Goal: Complete application form

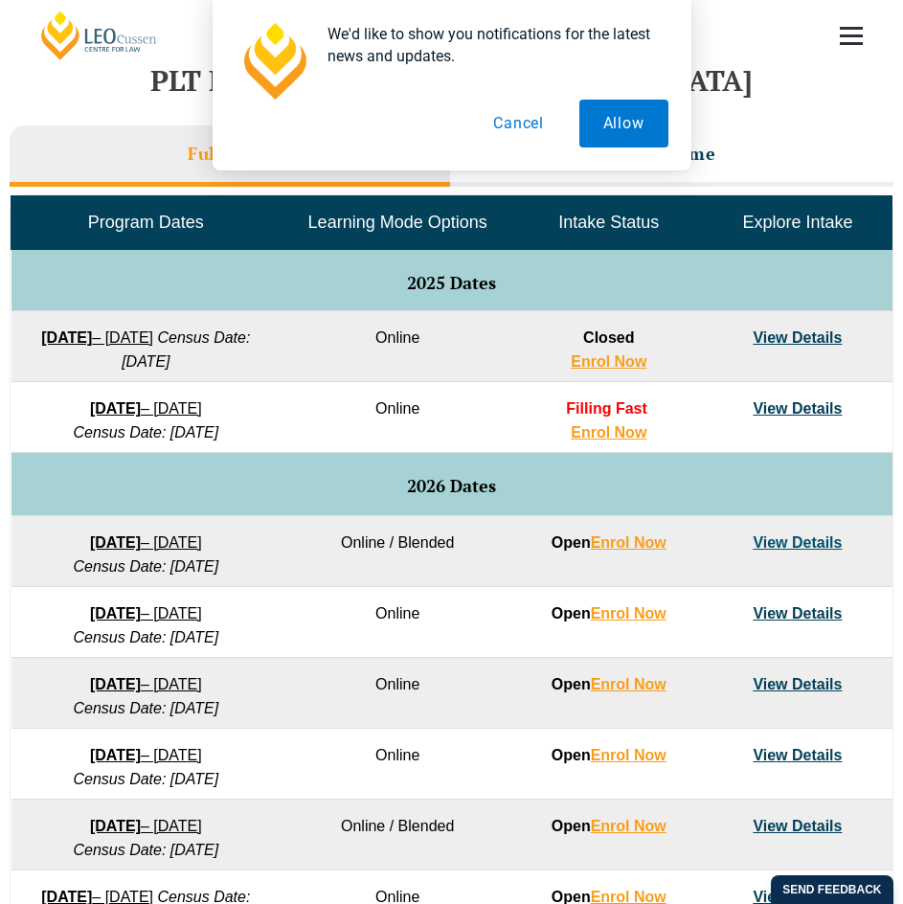
click at [511, 124] on button "Cancel" at bounding box center [518, 124] width 99 height 48
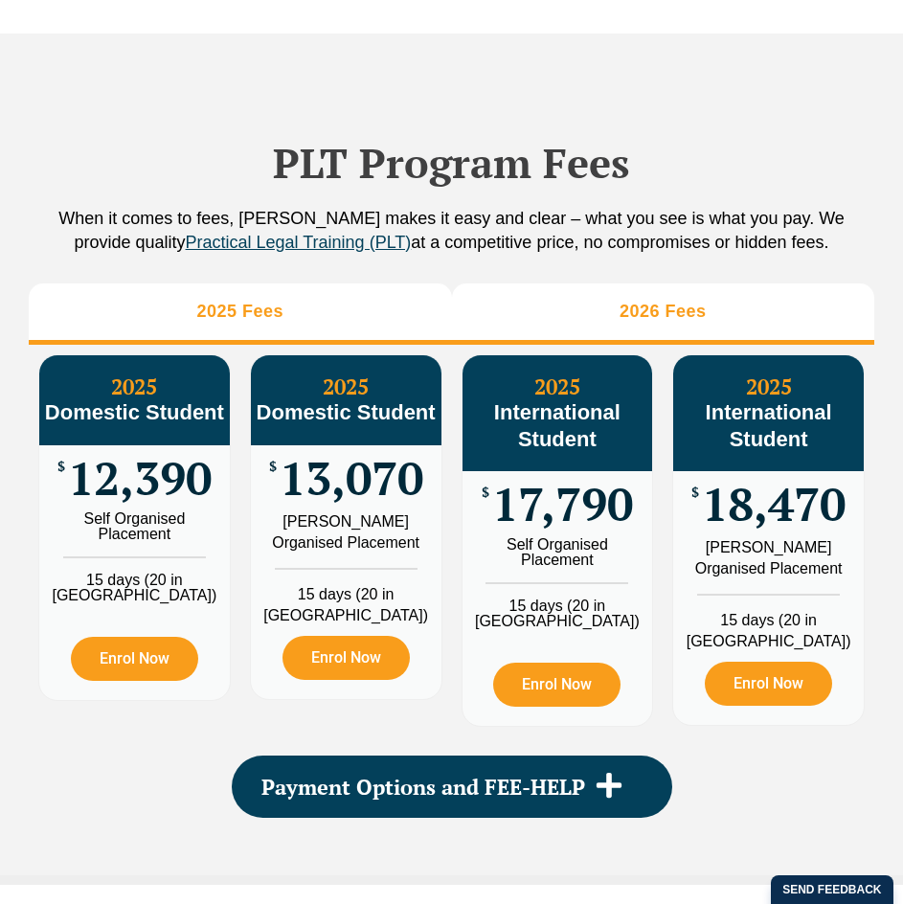
click at [674, 294] on li "2026 Fees" at bounding box center [663, 313] width 423 height 61
click at [295, 317] on li "2025 Fees" at bounding box center [240, 313] width 423 height 61
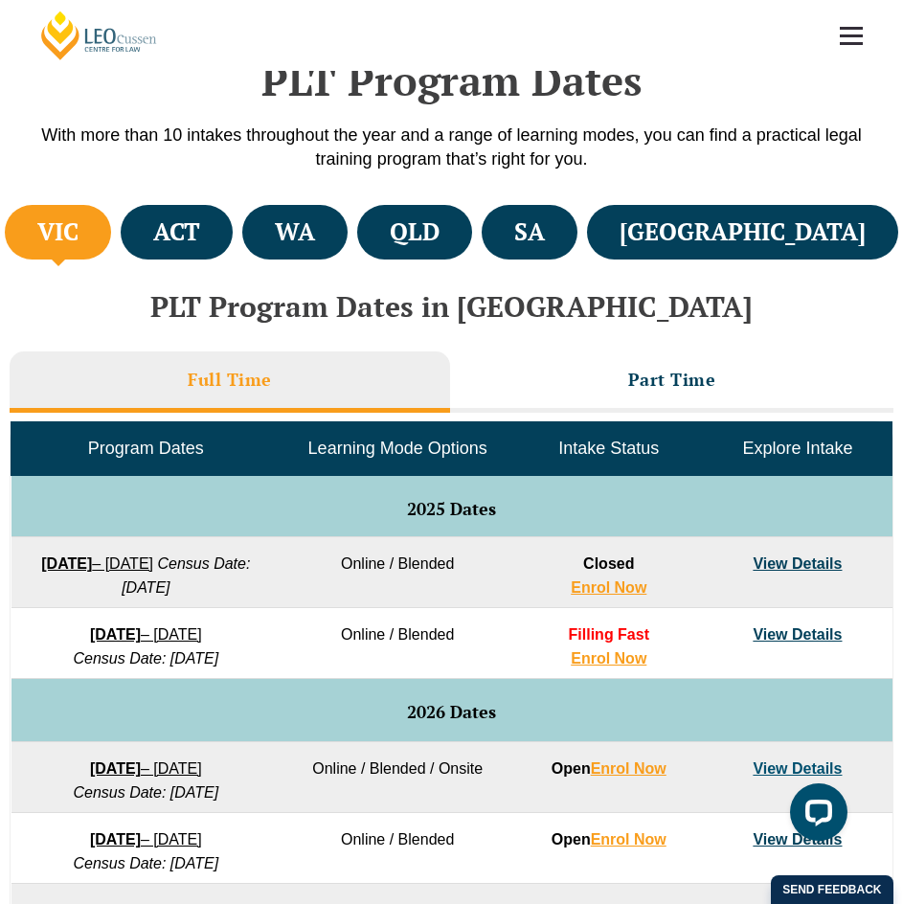
scroll to position [479, 0]
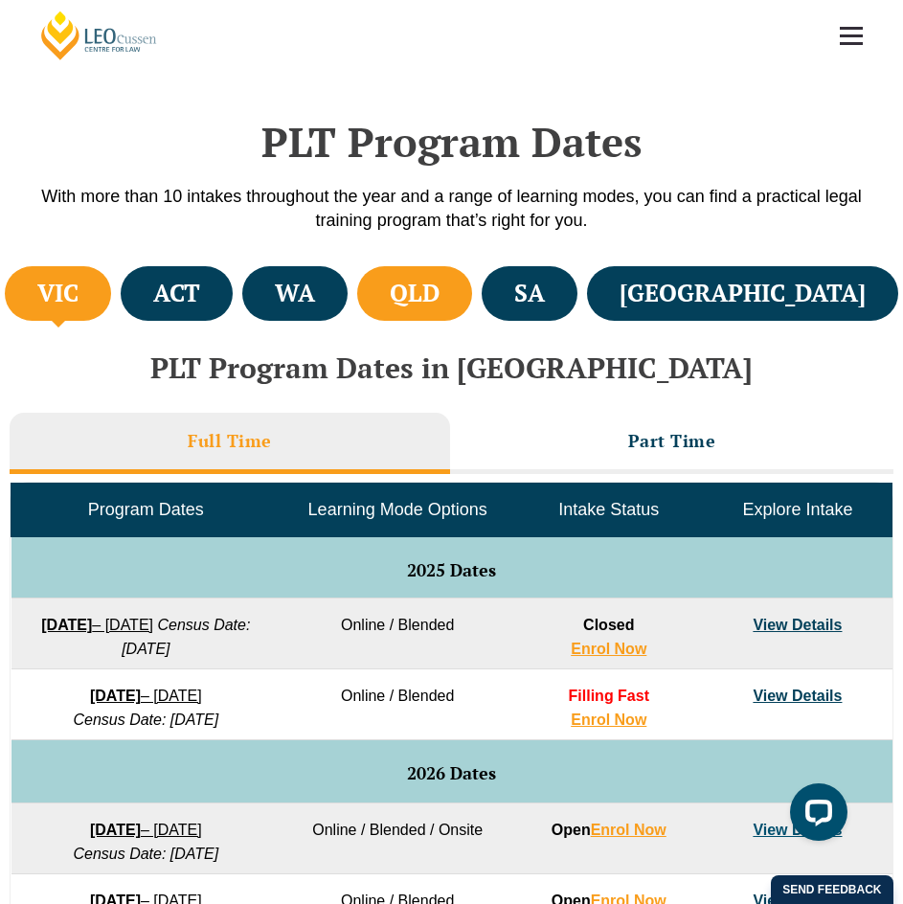
click at [440, 297] on h4 "QLD" at bounding box center [415, 294] width 50 height 32
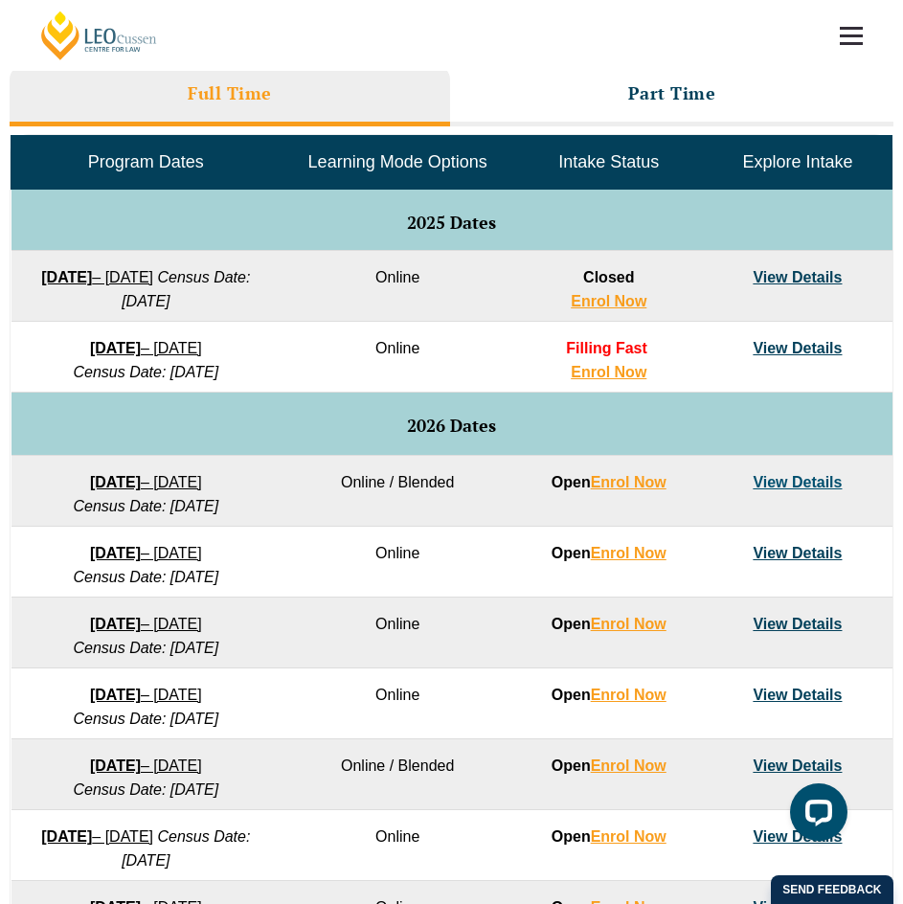
scroll to position [862, 0]
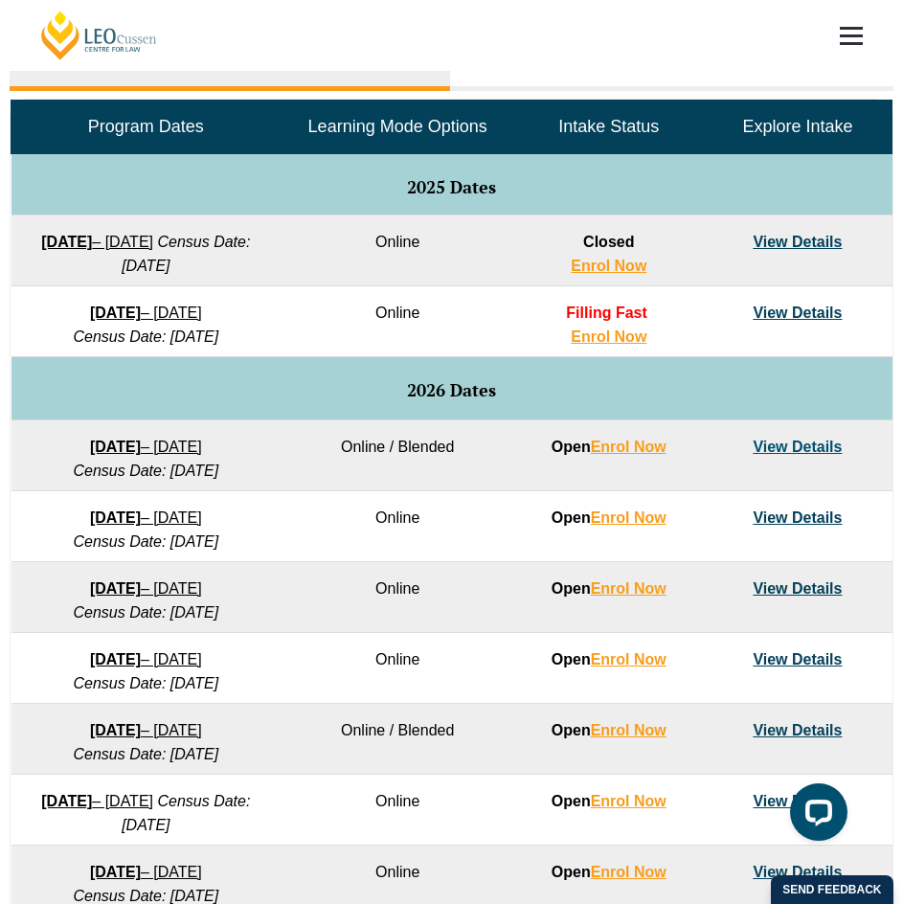
click at [807, 657] on link "View Details" at bounding box center [797, 659] width 89 height 16
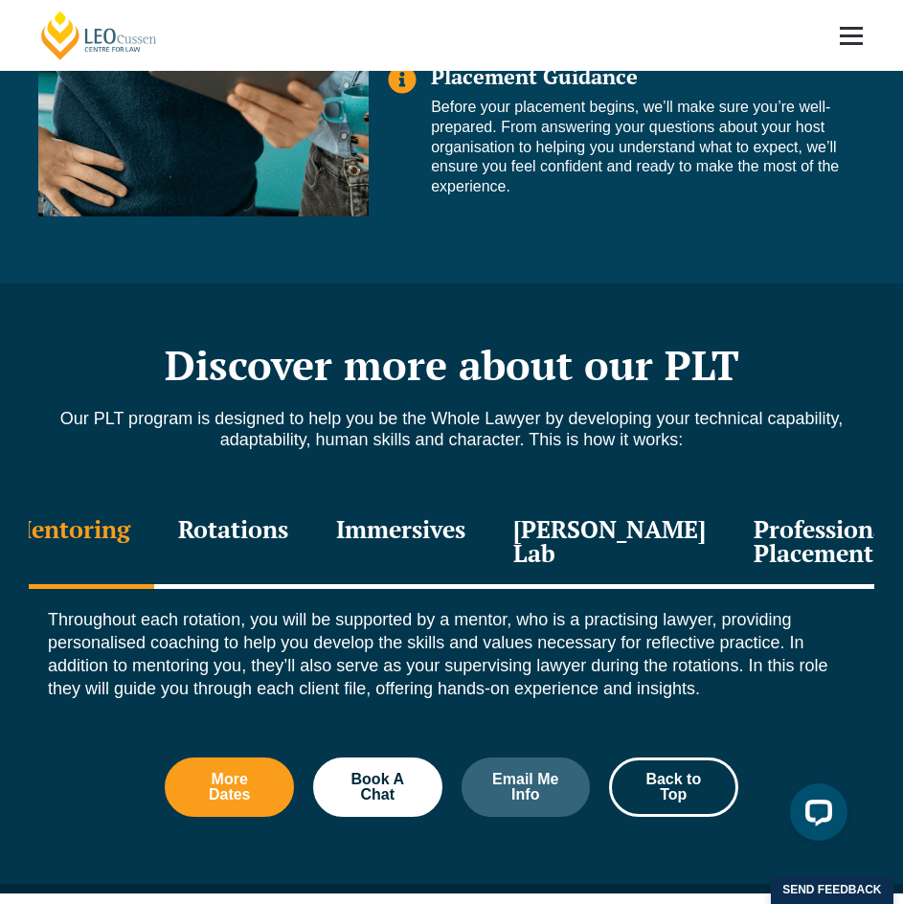
scroll to position [2011, 0]
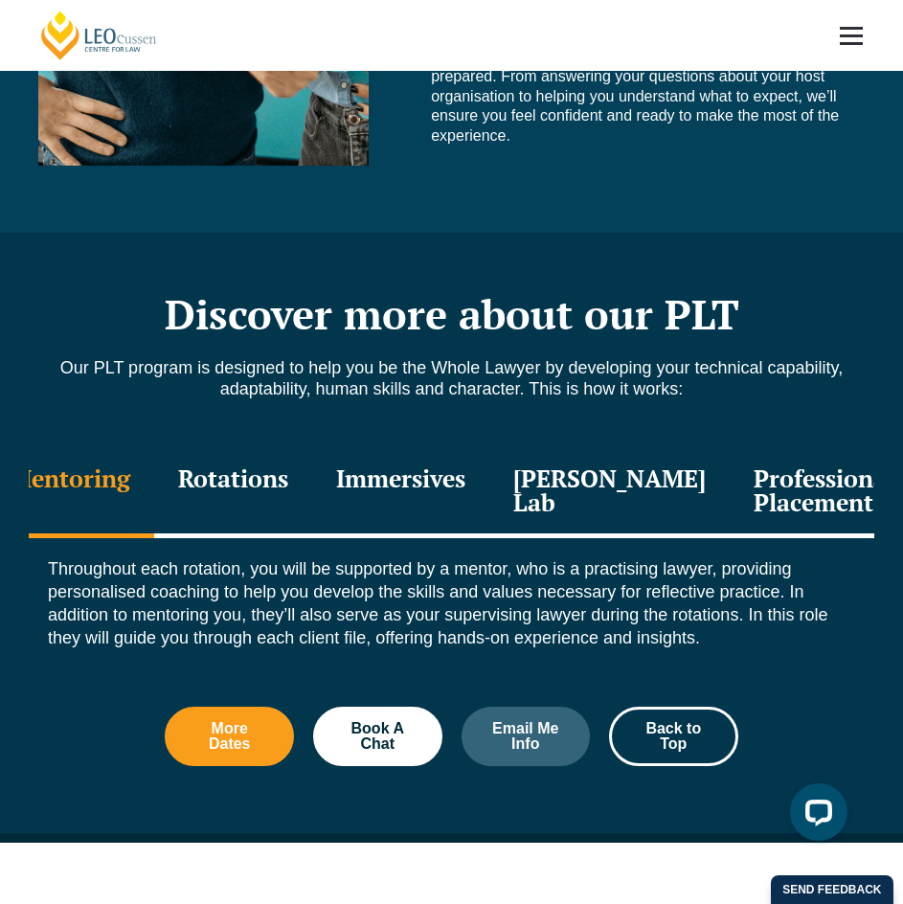
click at [287, 479] on div "Rotations" at bounding box center [233, 492] width 158 height 91
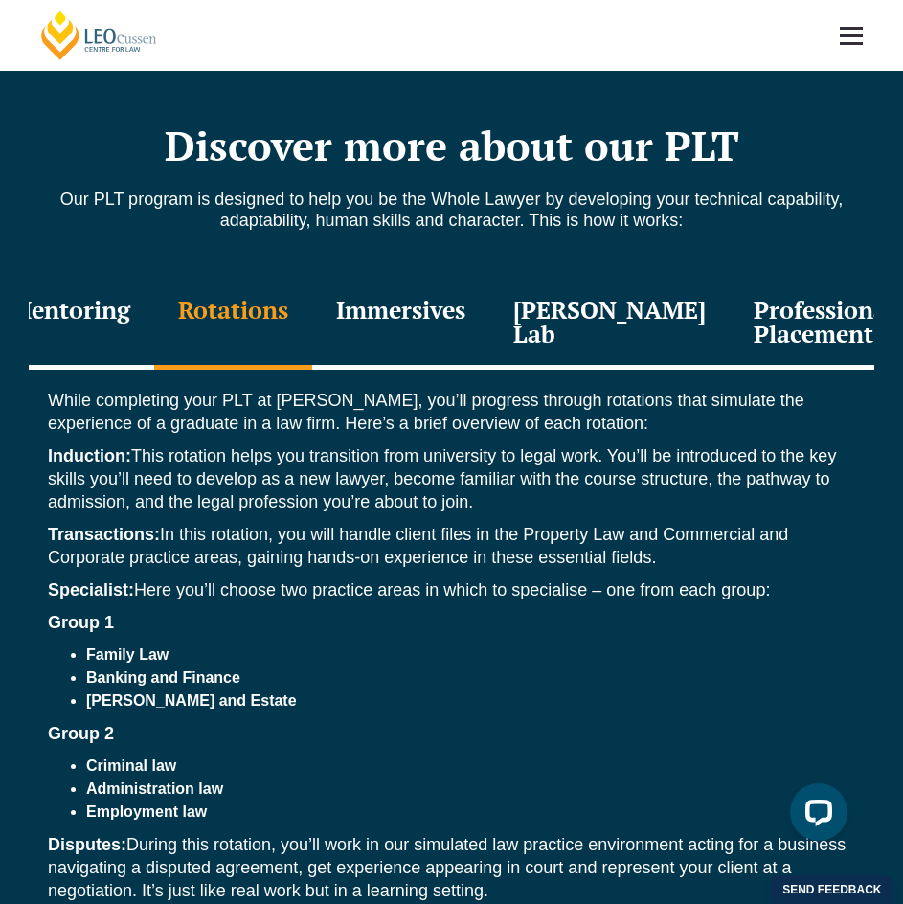
scroll to position [2107, 0]
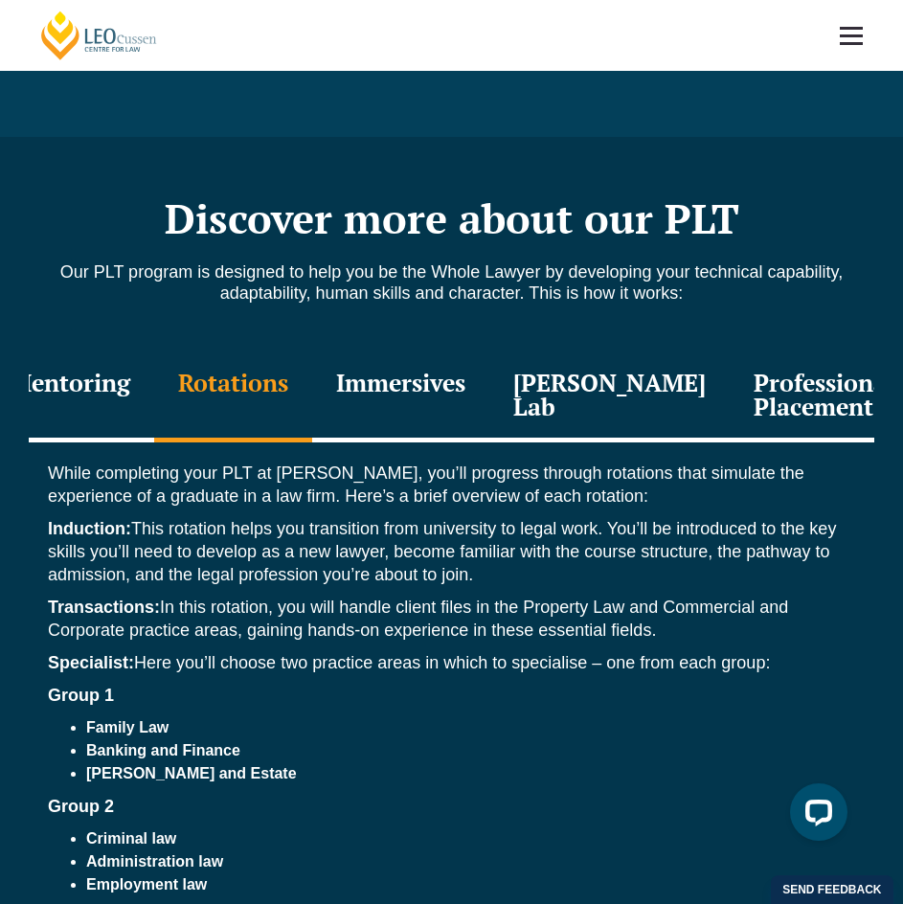
click at [457, 383] on div "Immersives" at bounding box center [400, 396] width 177 height 91
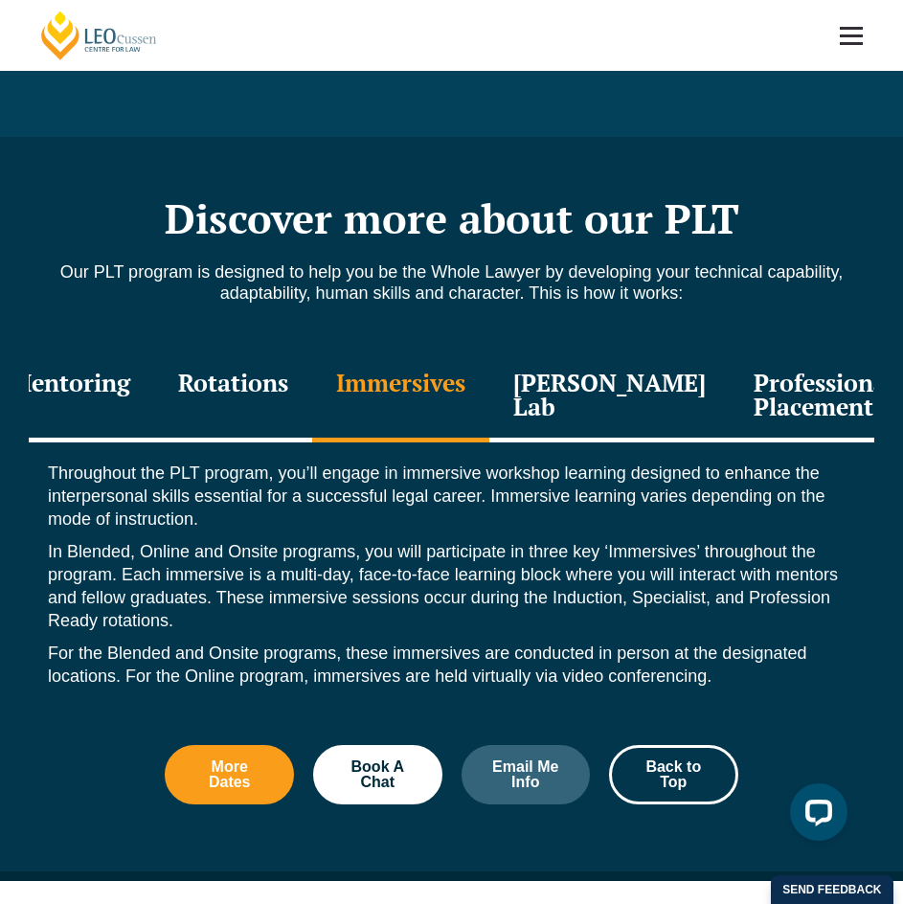
click at [605, 420] on div "[PERSON_NAME] Lab" at bounding box center [609, 396] width 240 height 91
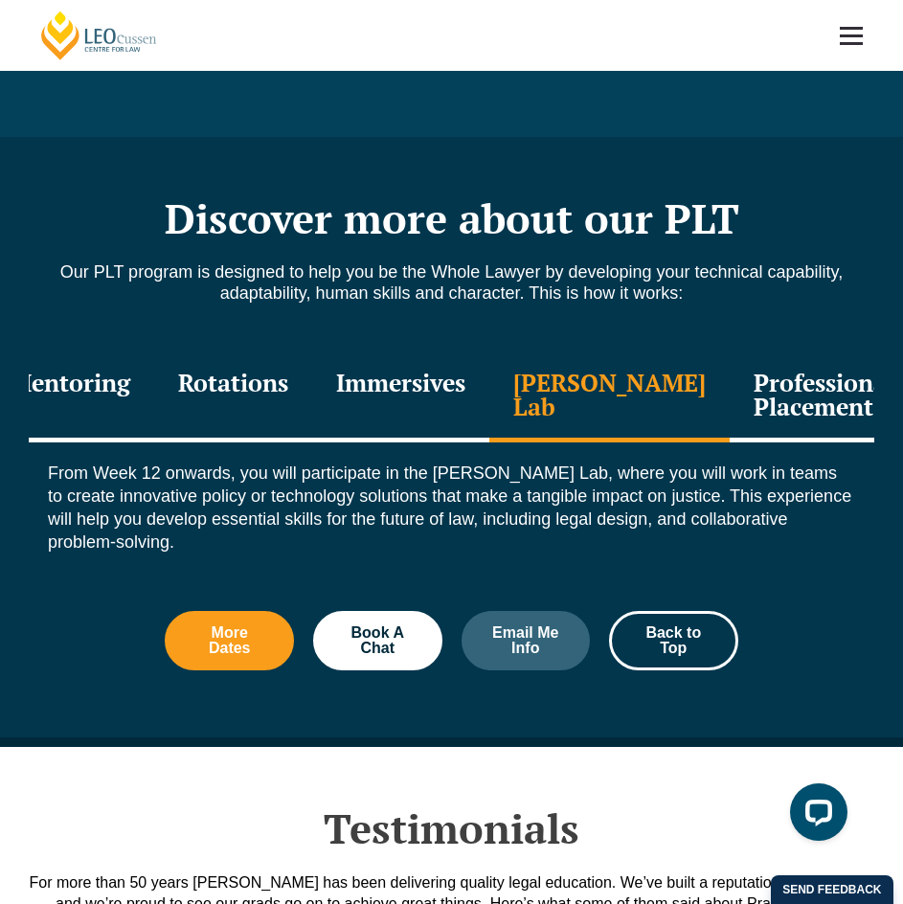
click at [739, 395] on div "Professional Placement" at bounding box center [824, 396] width 189 height 91
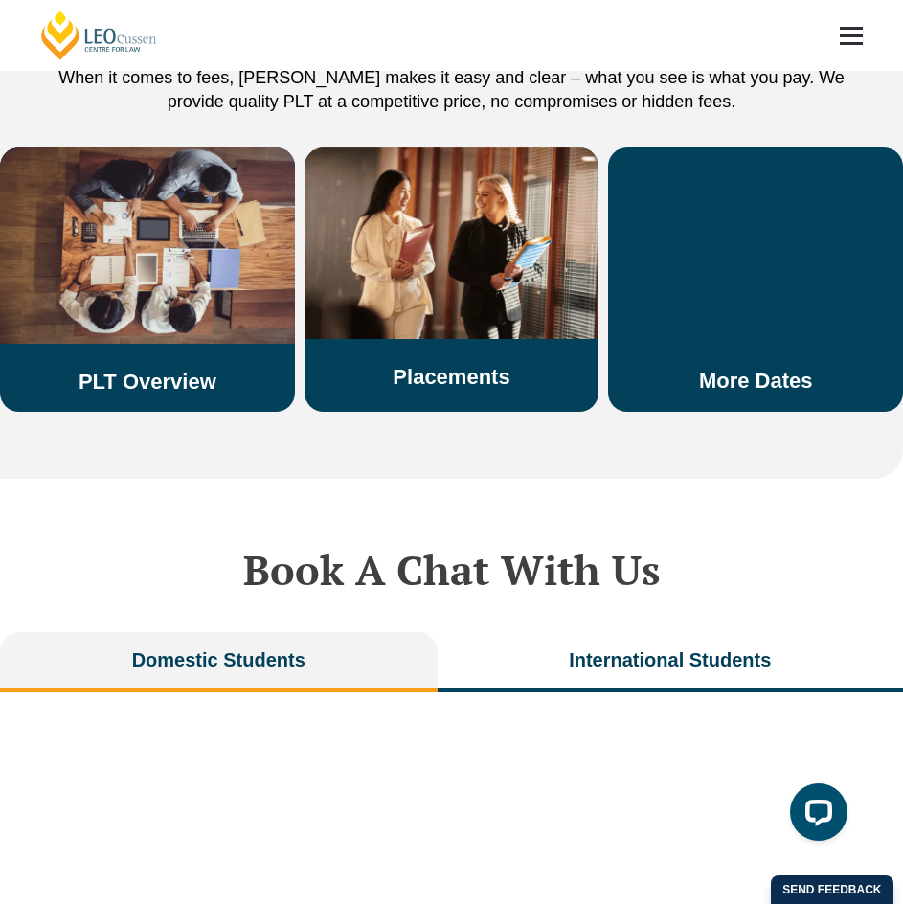
scroll to position [3926, 0]
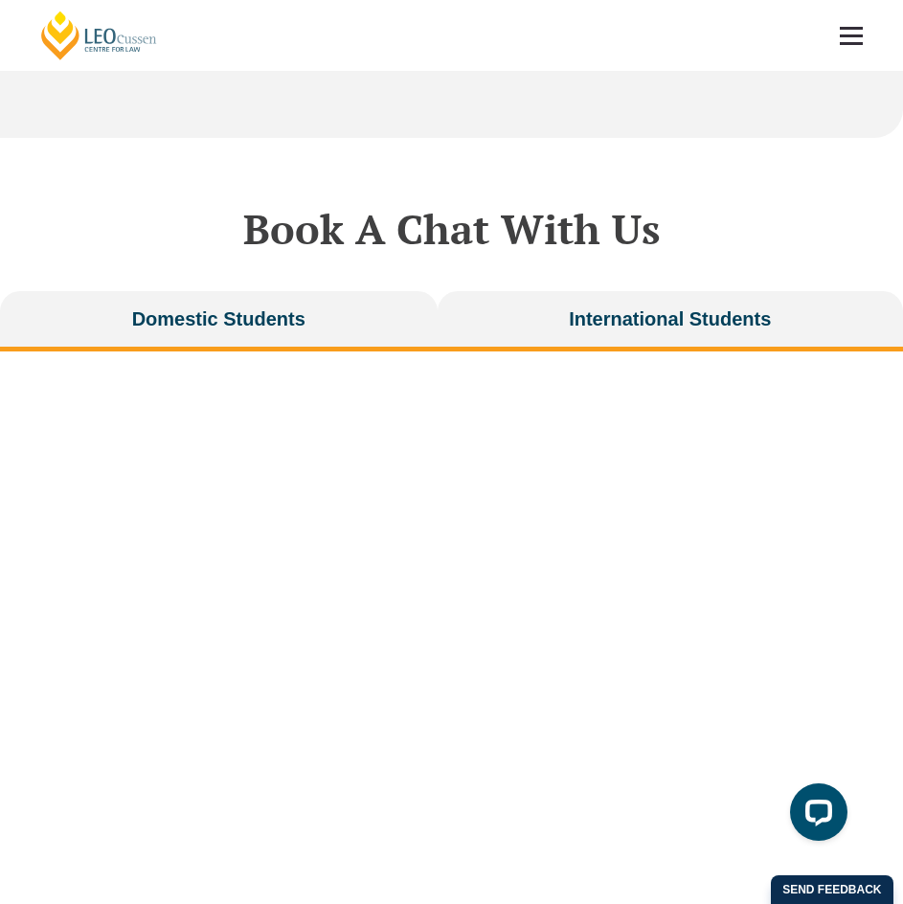
click at [678, 332] on span "International Students" at bounding box center [670, 318] width 202 height 27
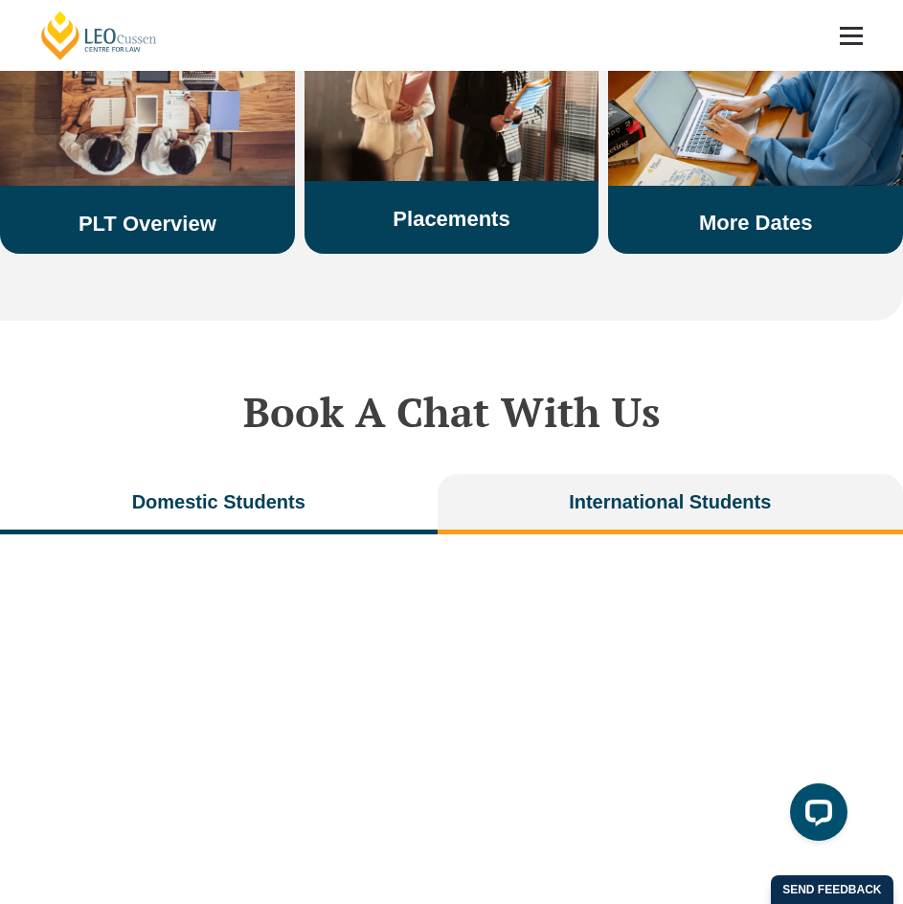
scroll to position [3735, 0]
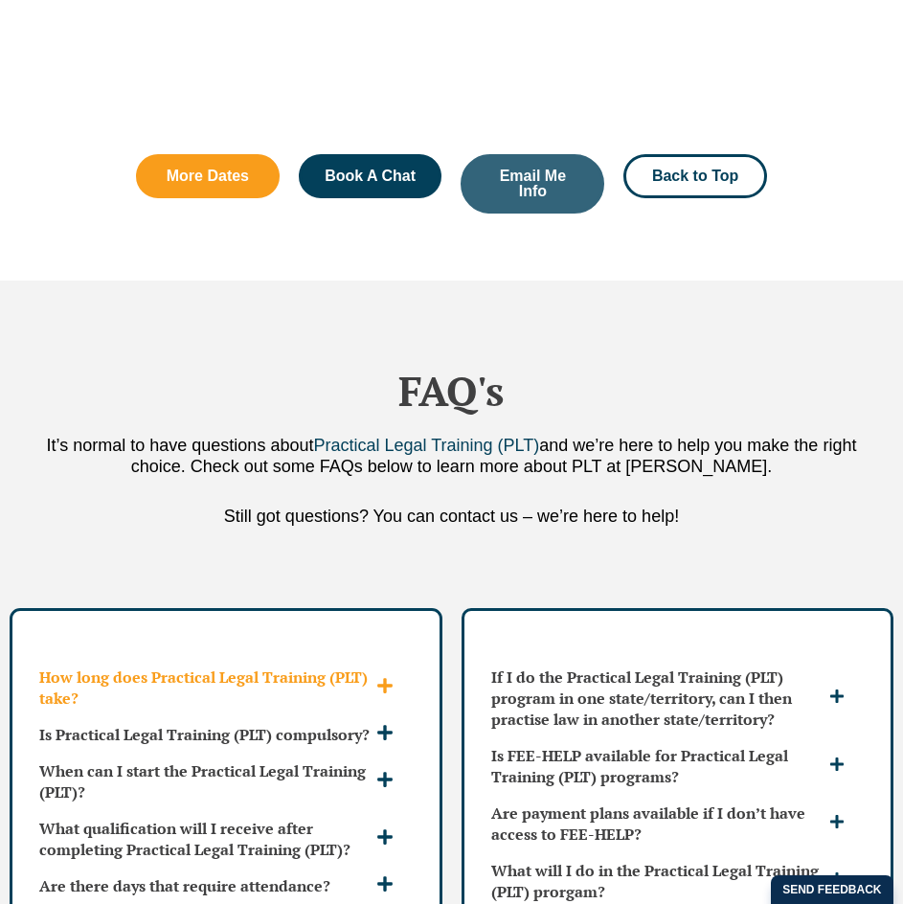
scroll to position [4884, 0]
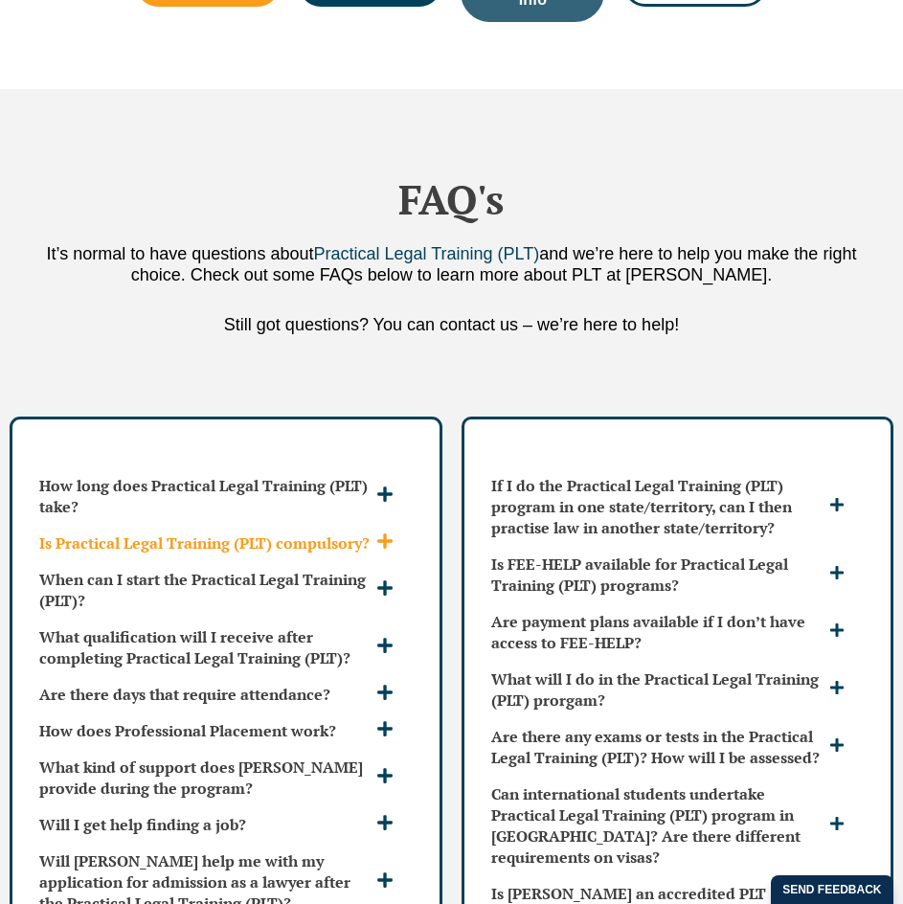
click at [277, 554] on h3 "Is Practical Legal Training (PLT) compulsory?" at bounding box center [205, 542] width 332 height 21
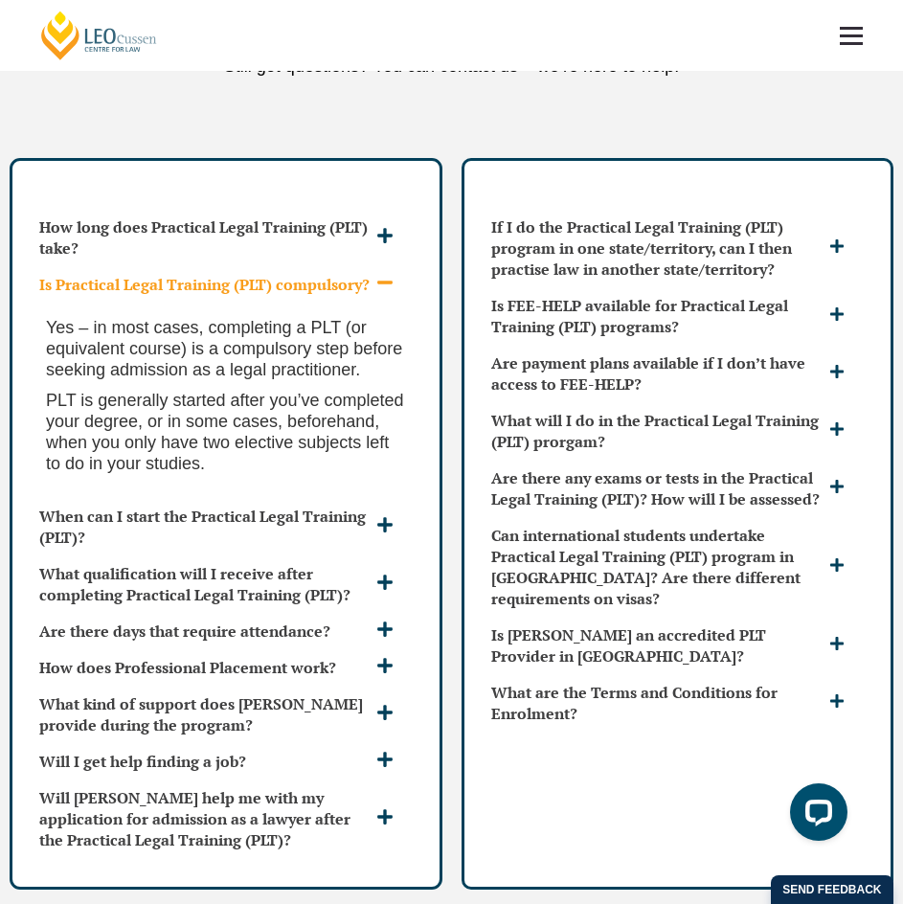
scroll to position [5171, 0]
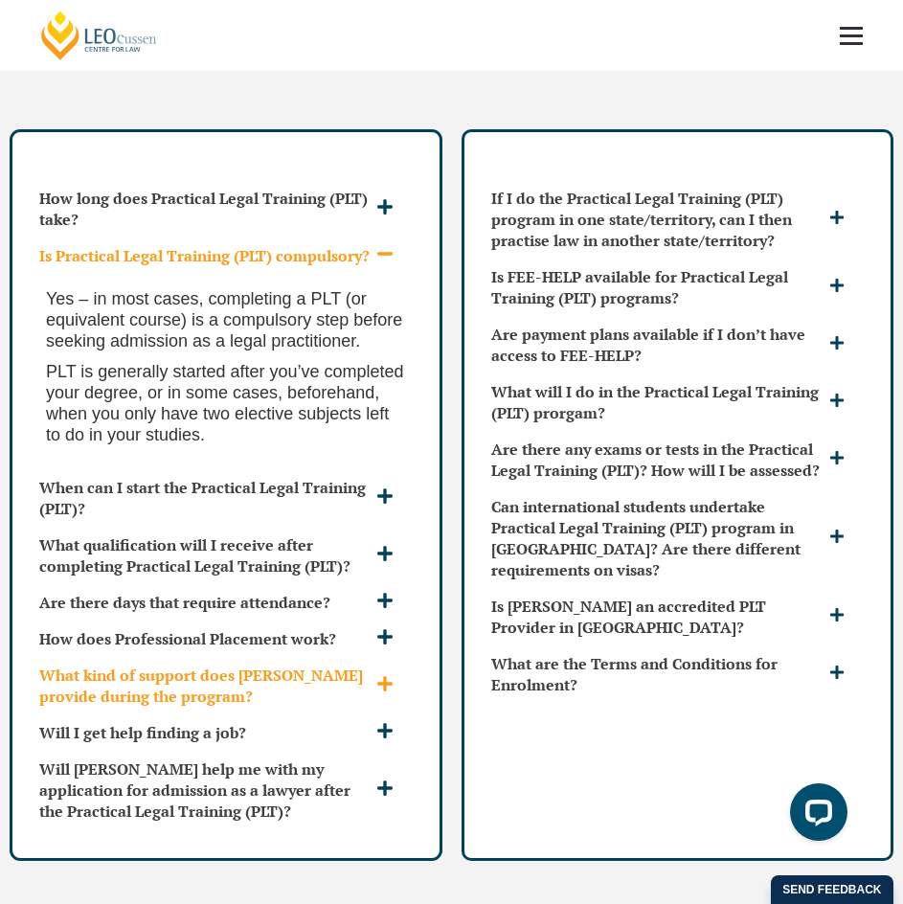
click at [208, 707] on h3 "What kind of support does [PERSON_NAME] provide during the program?" at bounding box center [205, 686] width 332 height 42
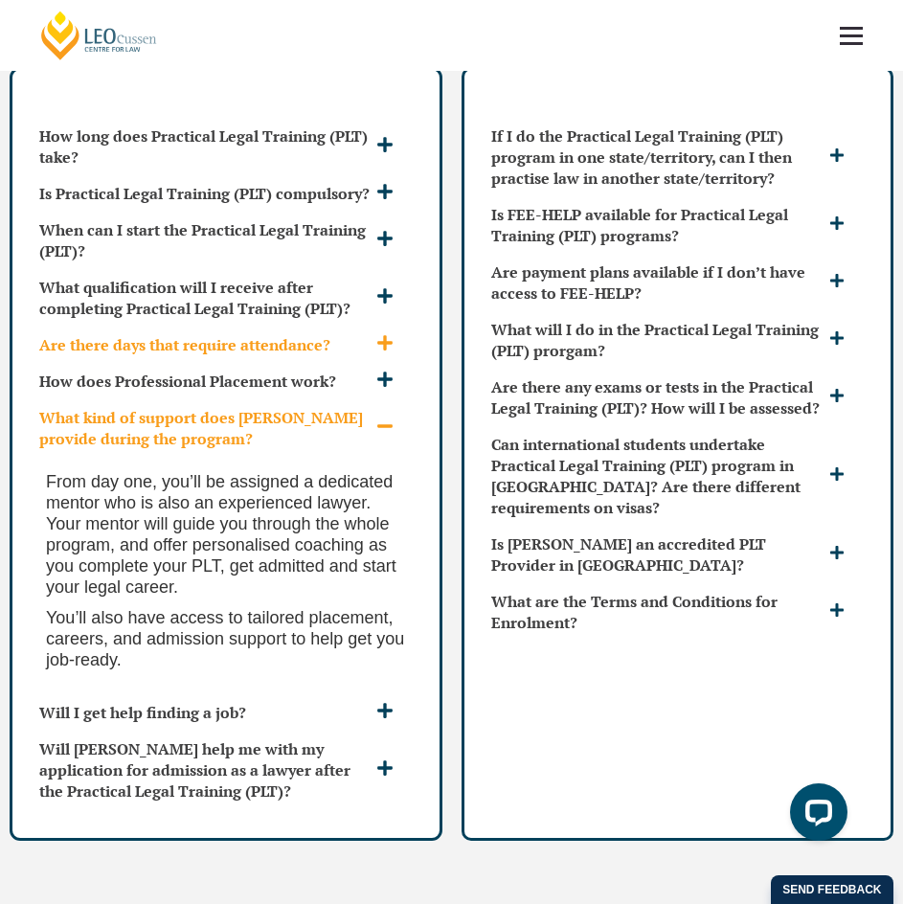
scroll to position [5267, 0]
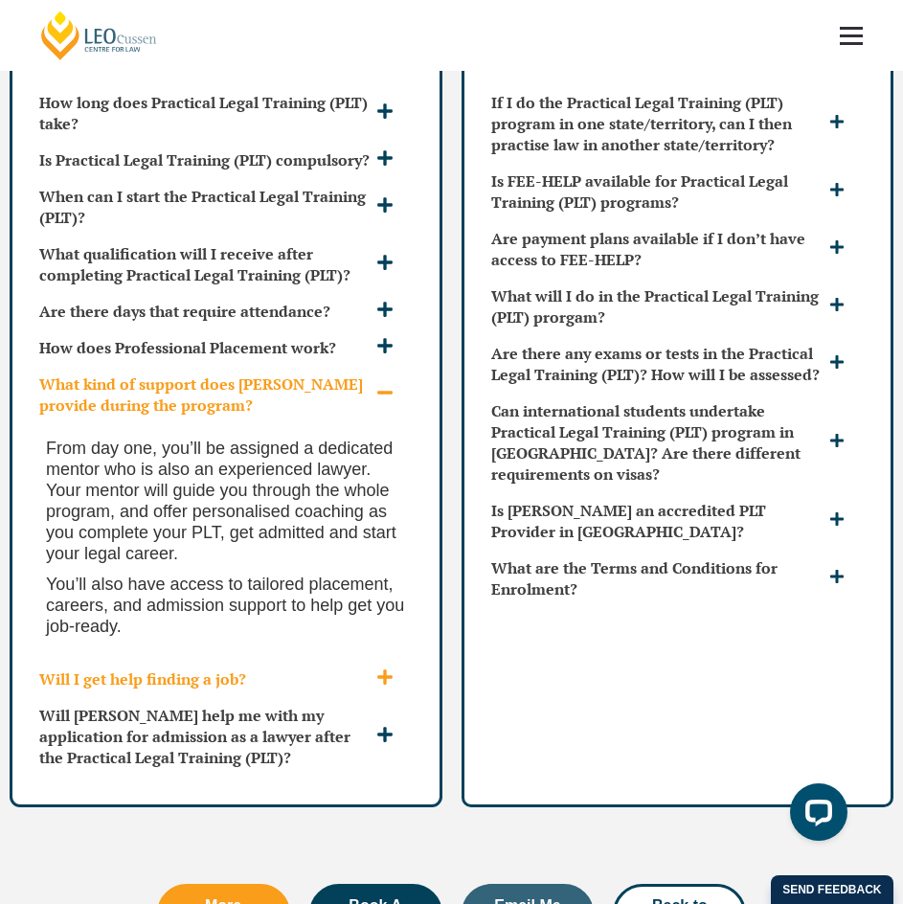
click at [141, 690] on h3 "Will I get help finding a job?" at bounding box center [205, 678] width 332 height 21
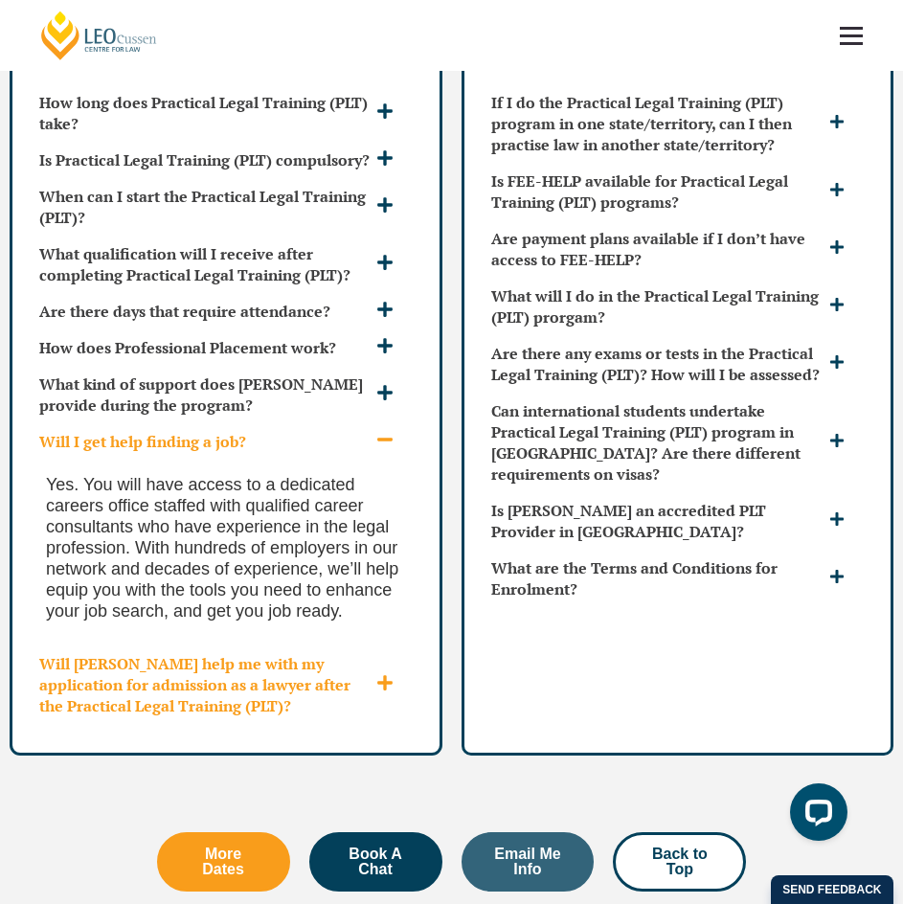
click at [109, 716] on h3 "Will Leo Cussen help me with my application for admission as a lawyer after the…" at bounding box center [205, 684] width 332 height 63
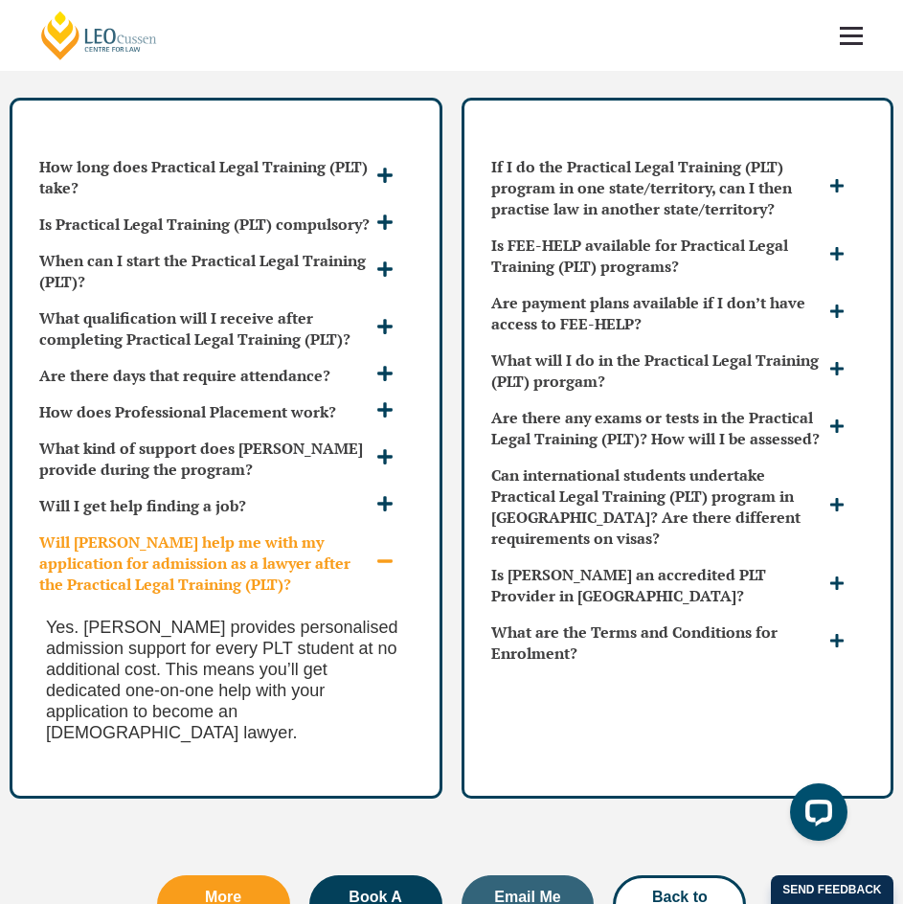
scroll to position [5171, 0]
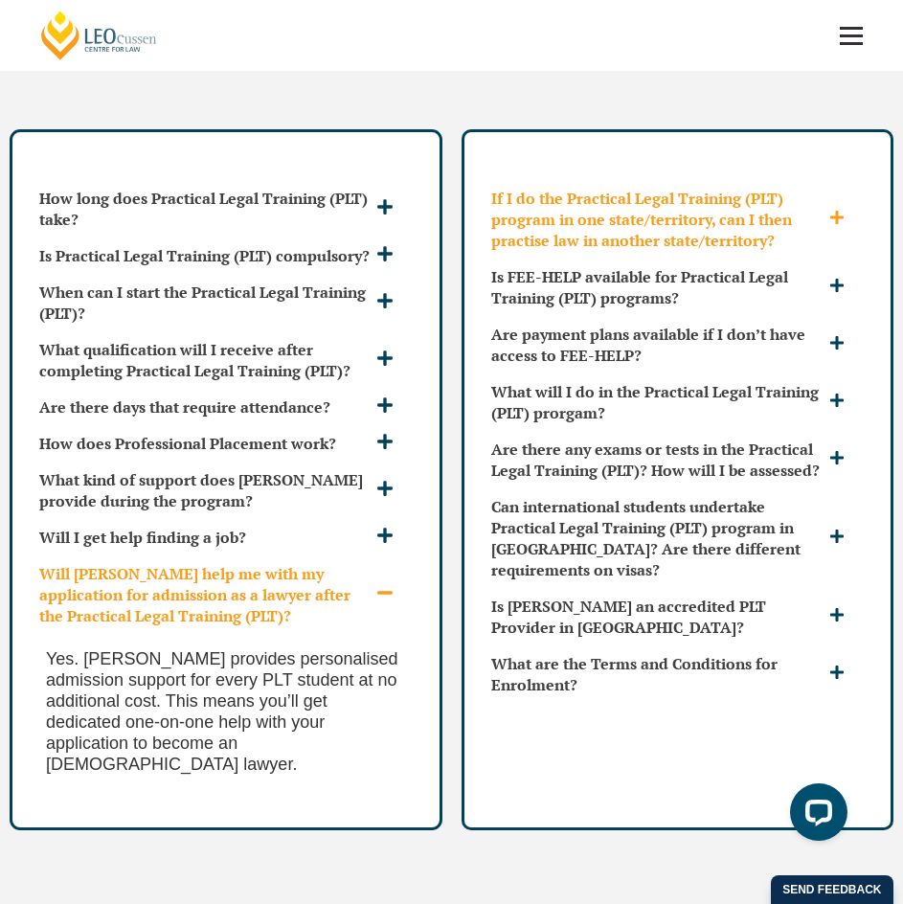
click at [546, 251] on h3 "If I do the Practical Legal Training (PLT) program in one state/territory, can …" at bounding box center [658, 219] width 334 height 63
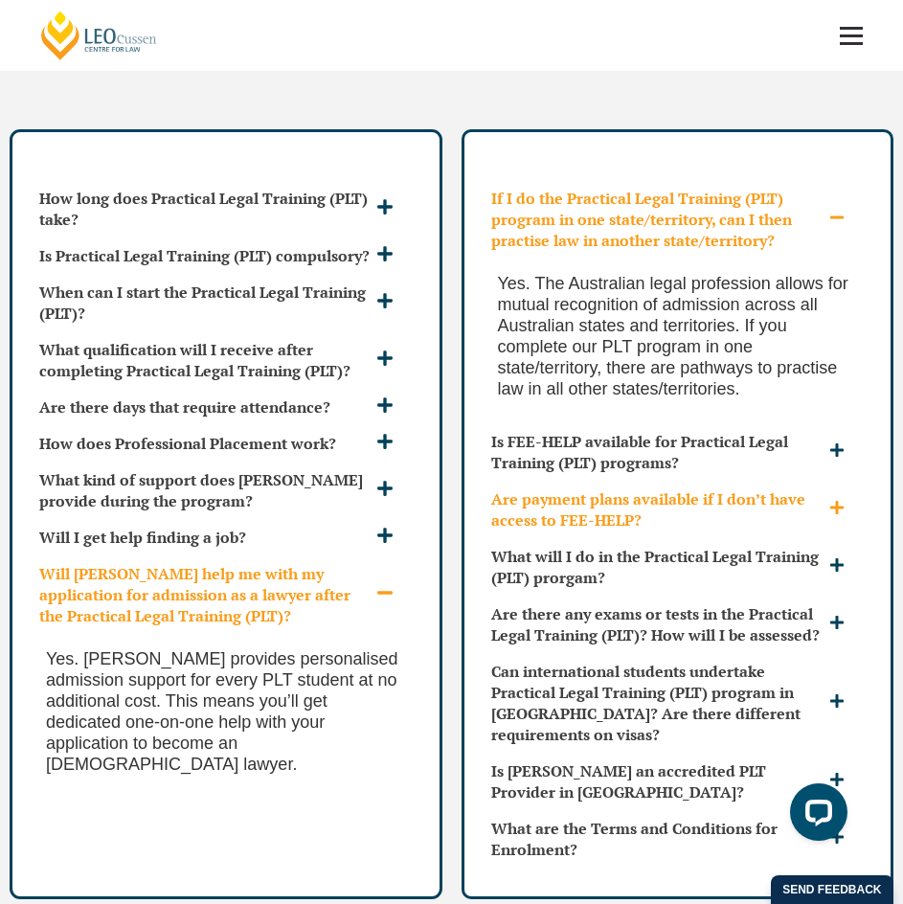
click at [597, 531] on h3 "Are payment plans available if I don’t have access to FEE-HELP?" at bounding box center [658, 509] width 334 height 42
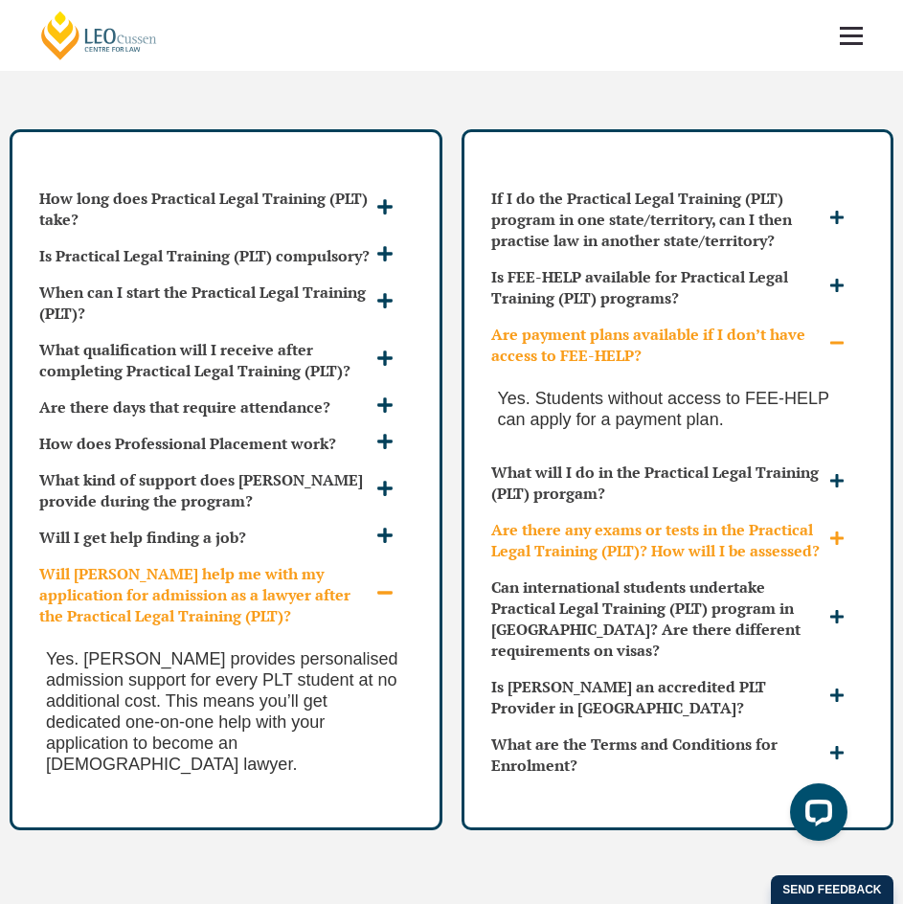
click at [642, 561] on h3 "Are there any exams or tests in the Practical Legal Training (PLT)? How will I …" at bounding box center [658, 540] width 334 height 42
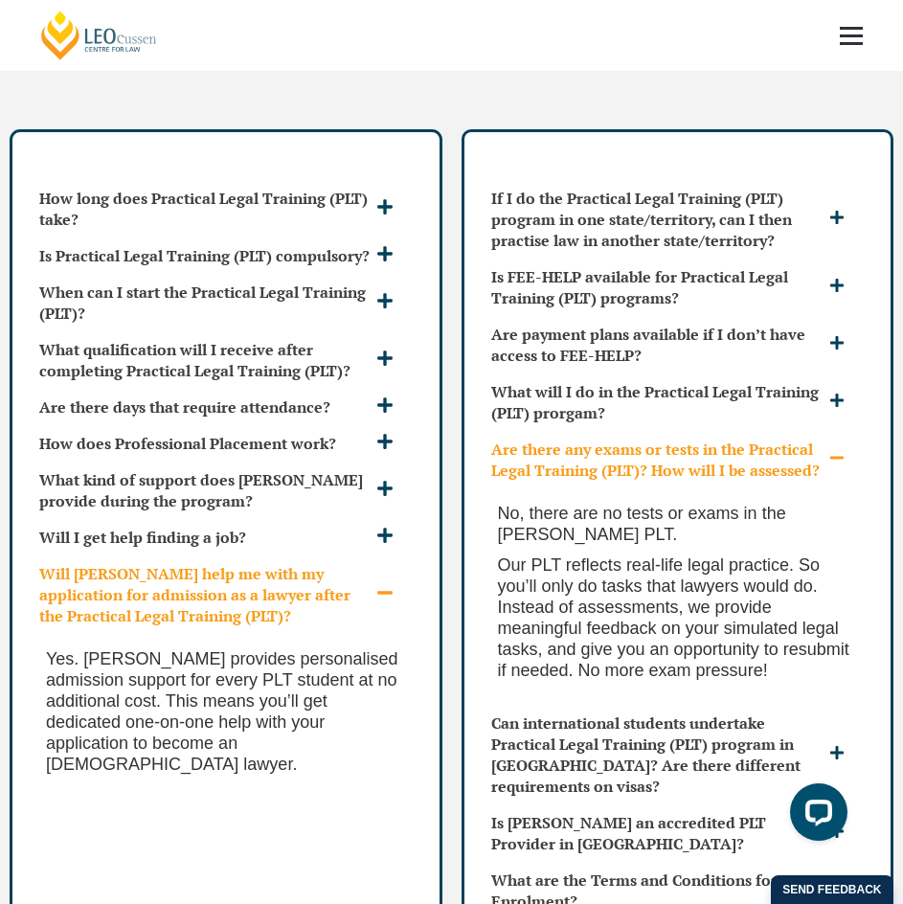
scroll to position [5267, 0]
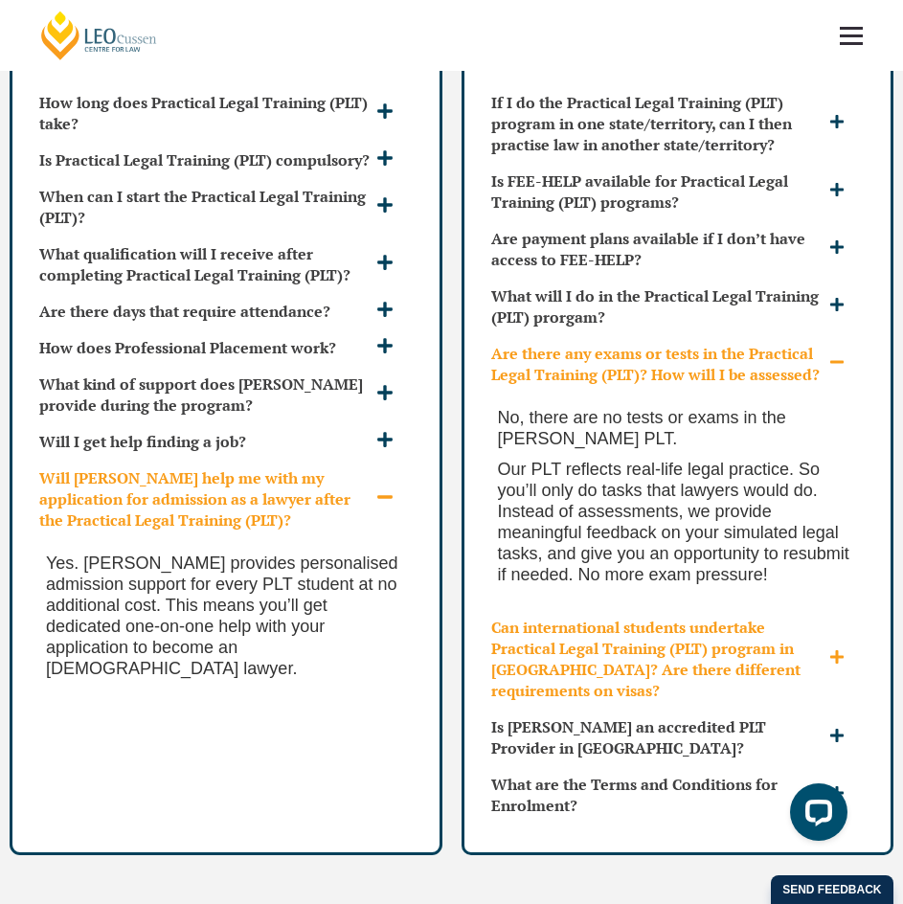
click at [633, 679] on h3 "Can international students undertake Practical Legal Training (PLT) program in …" at bounding box center [658, 659] width 334 height 84
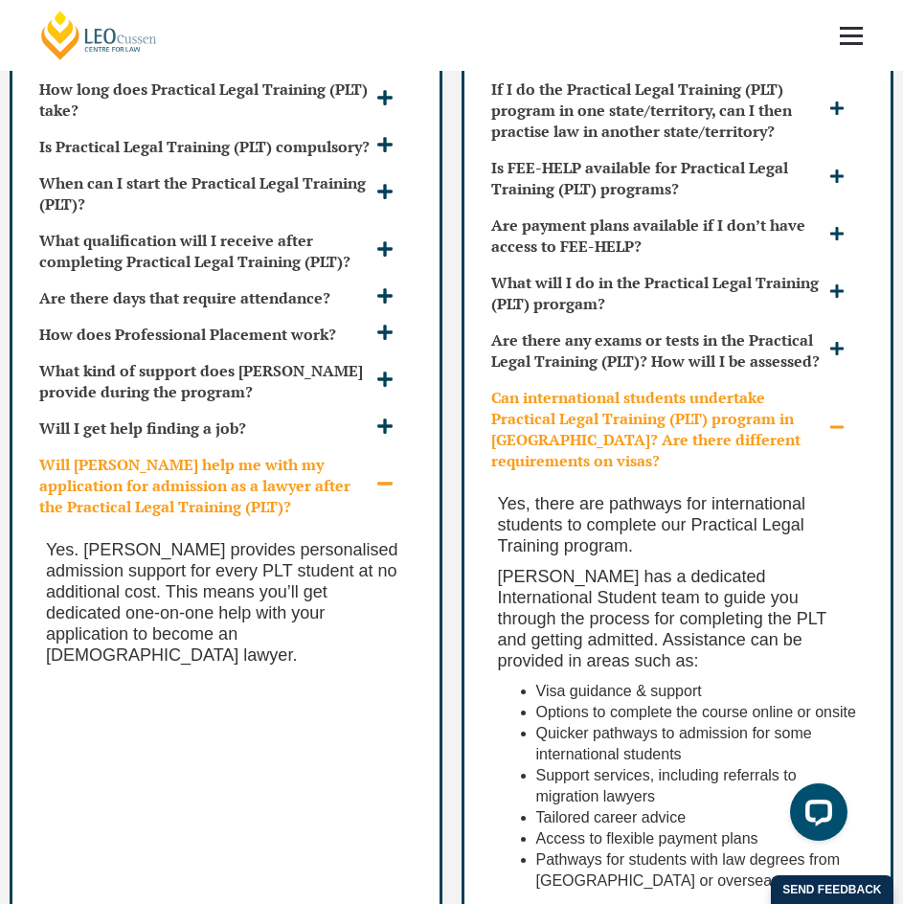
scroll to position [5363, 0]
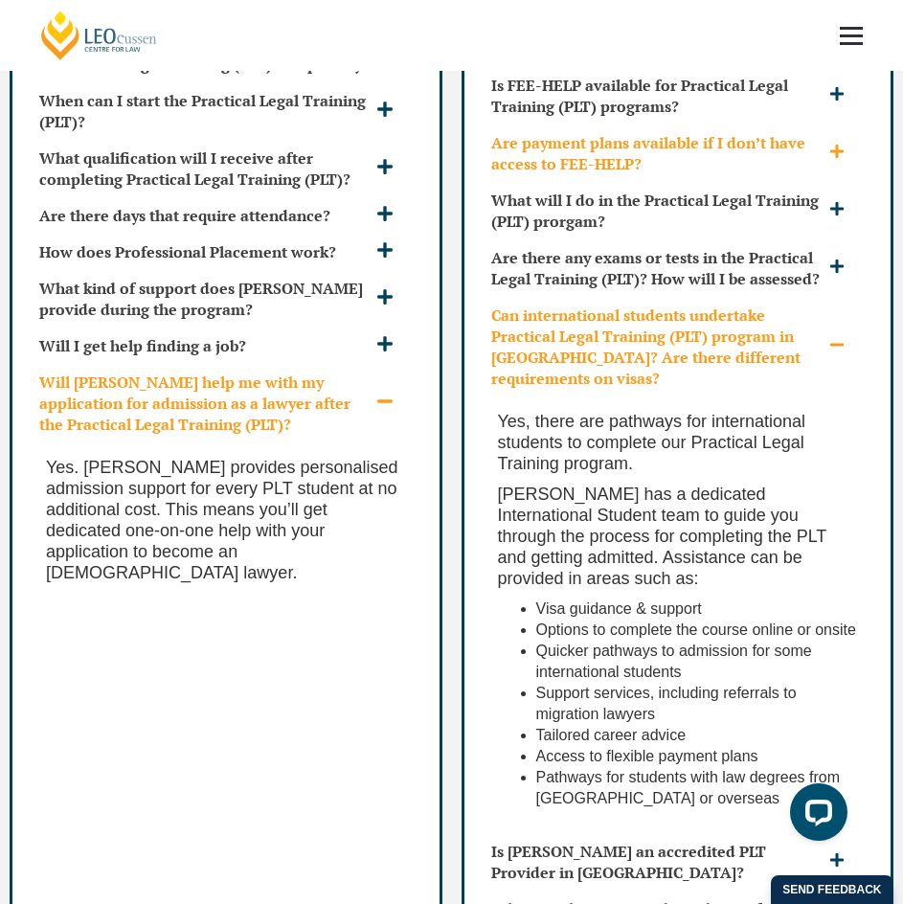
click at [550, 174] on h3 "Are payment plans available if I don’t have access to FEE-HELP?" at bounding box center [658, 153] width 334 height 42
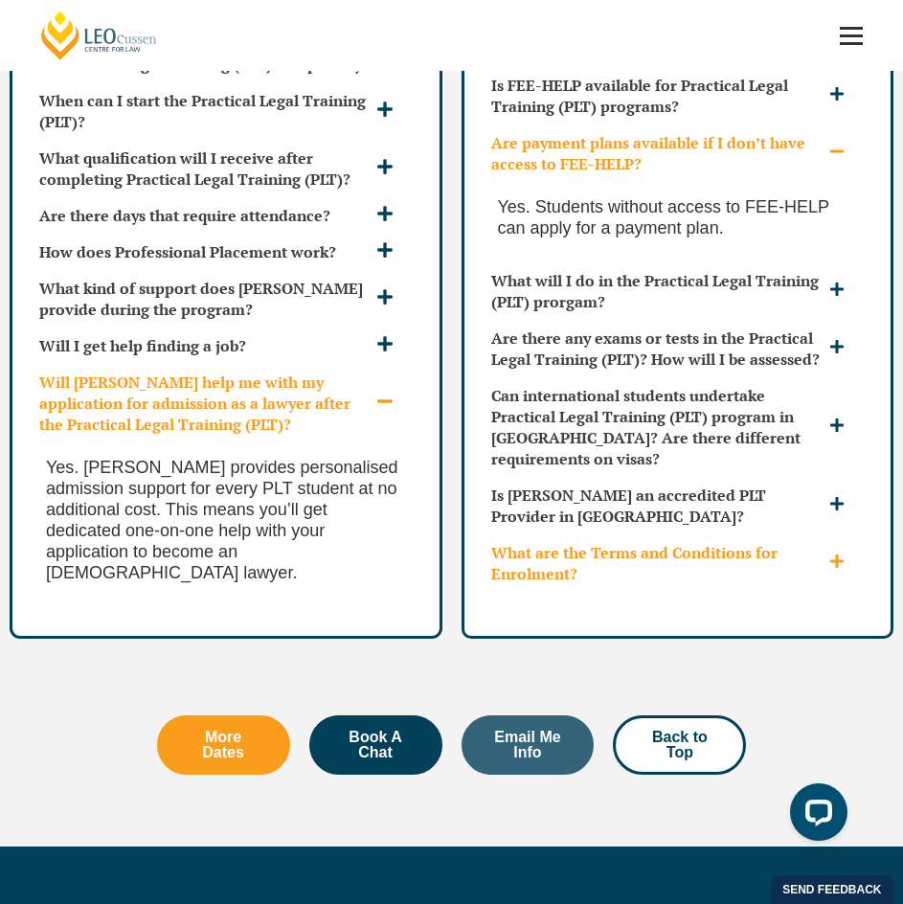
click at [692, 584] on h3 "What are the Terms and Conditions for Enrolment?" at bounding box center [658, 563] width 334 height 42
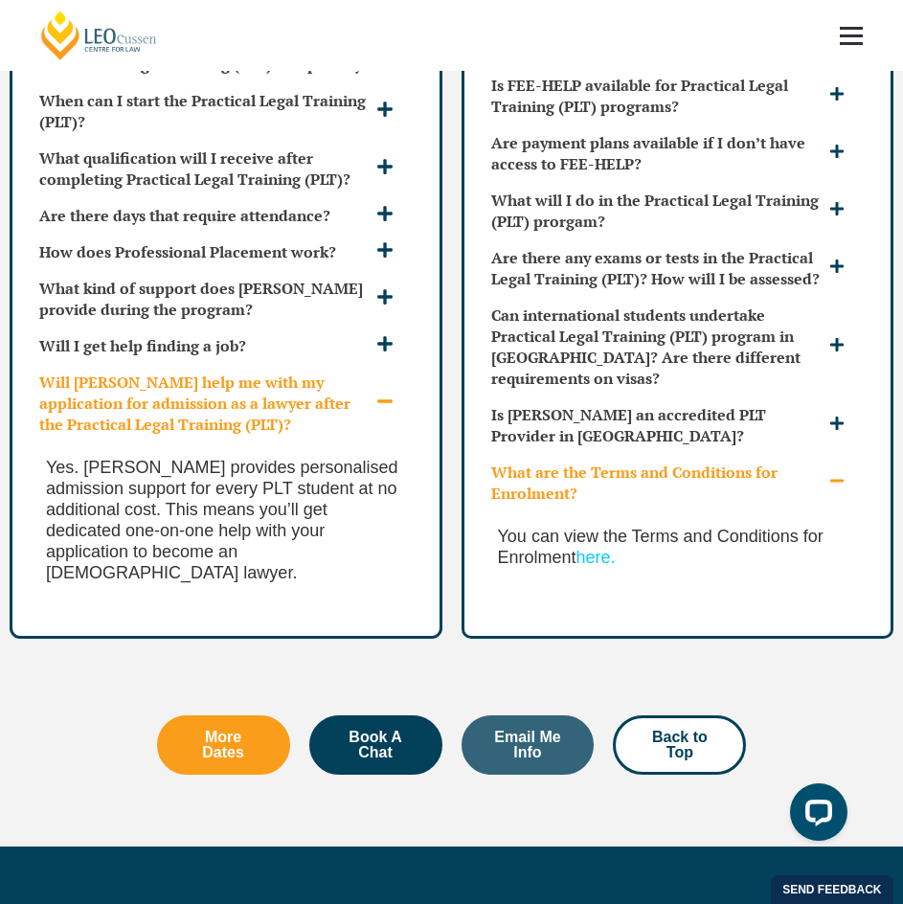
click at [708, 501] on h3 "What are the Terms and Conditions for Enrolment?" at bounding box center [658, 483] width 334 height 42
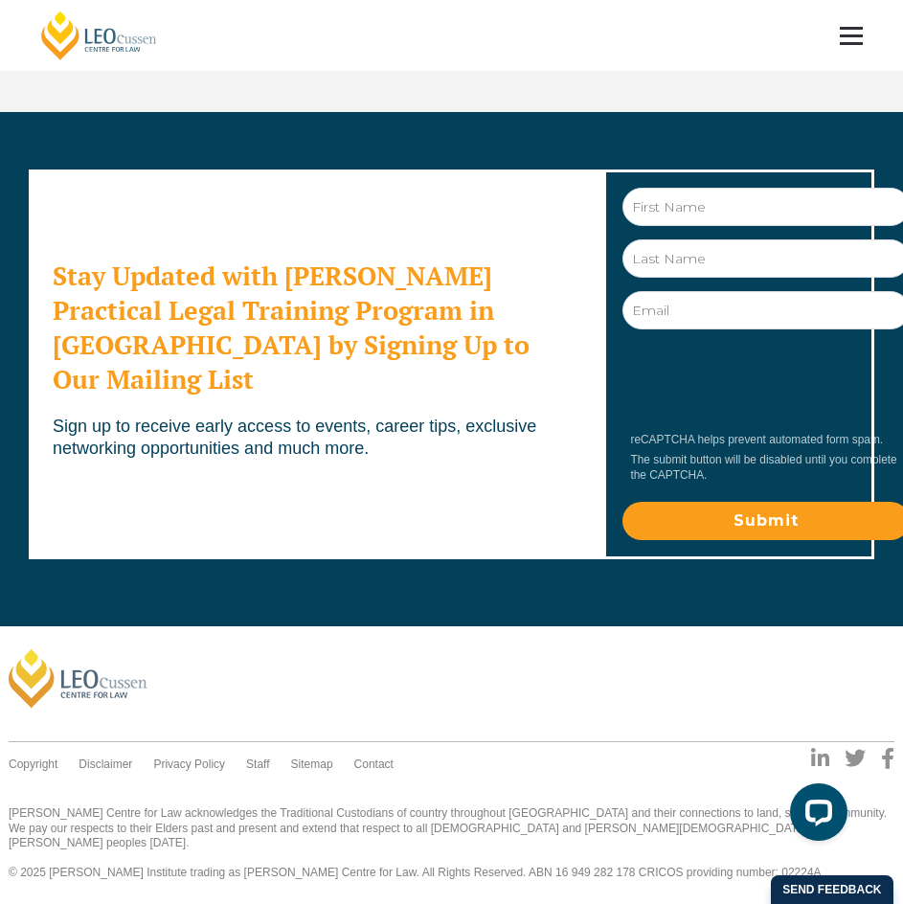
scroll to position [6010, 0]
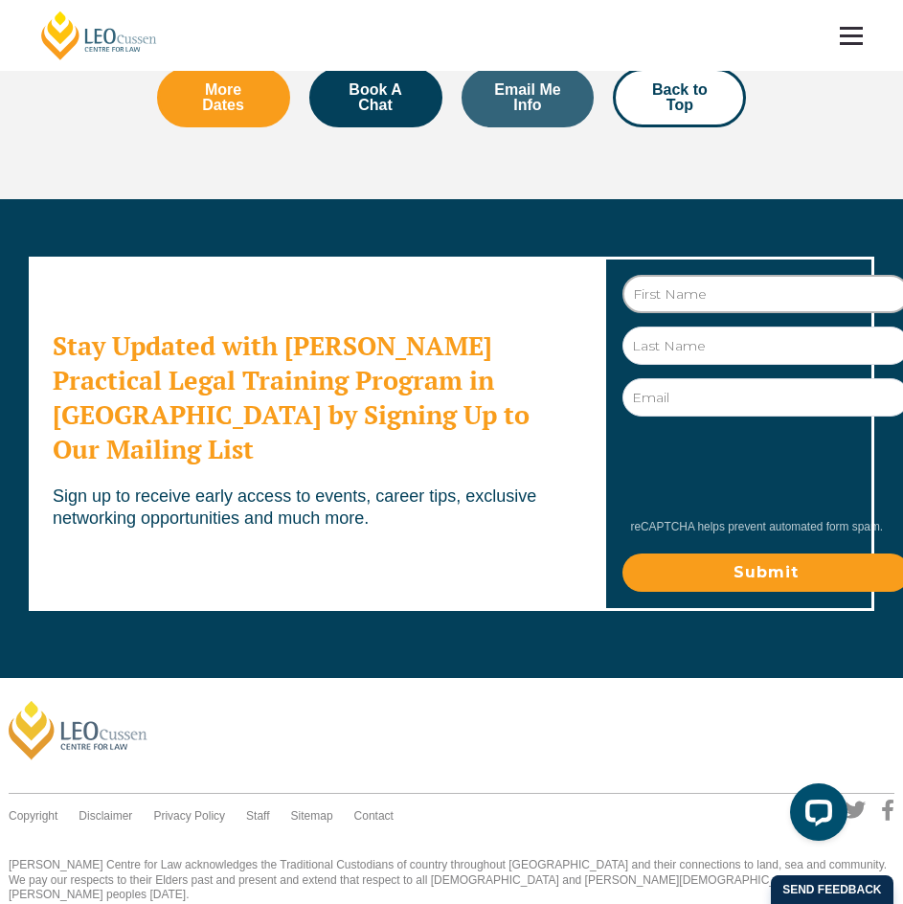
click at [709, 313] on input "First Name" at bounding box center [765, 294] width 287 height 38
type input "Kyle"
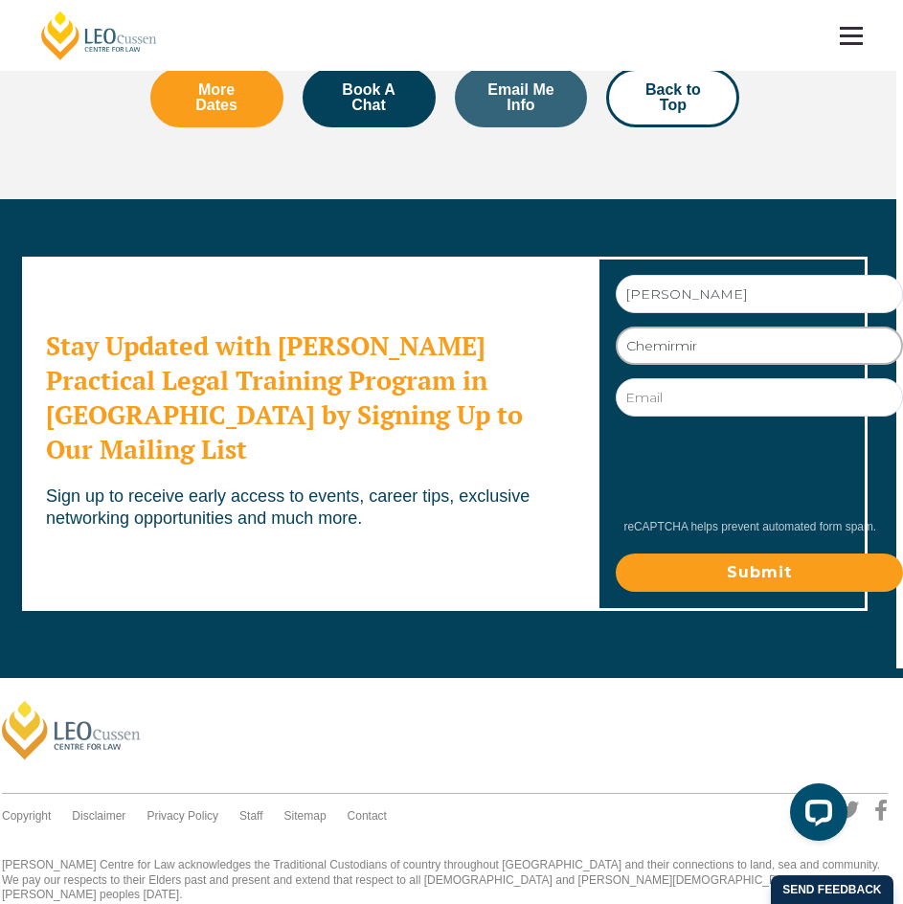
type input "Chemirmir"
type input "jabalichemirmir@gmail.com"
click at [759, 592] on input "Submit" at bounding box center [759, 573] width 287 height 38
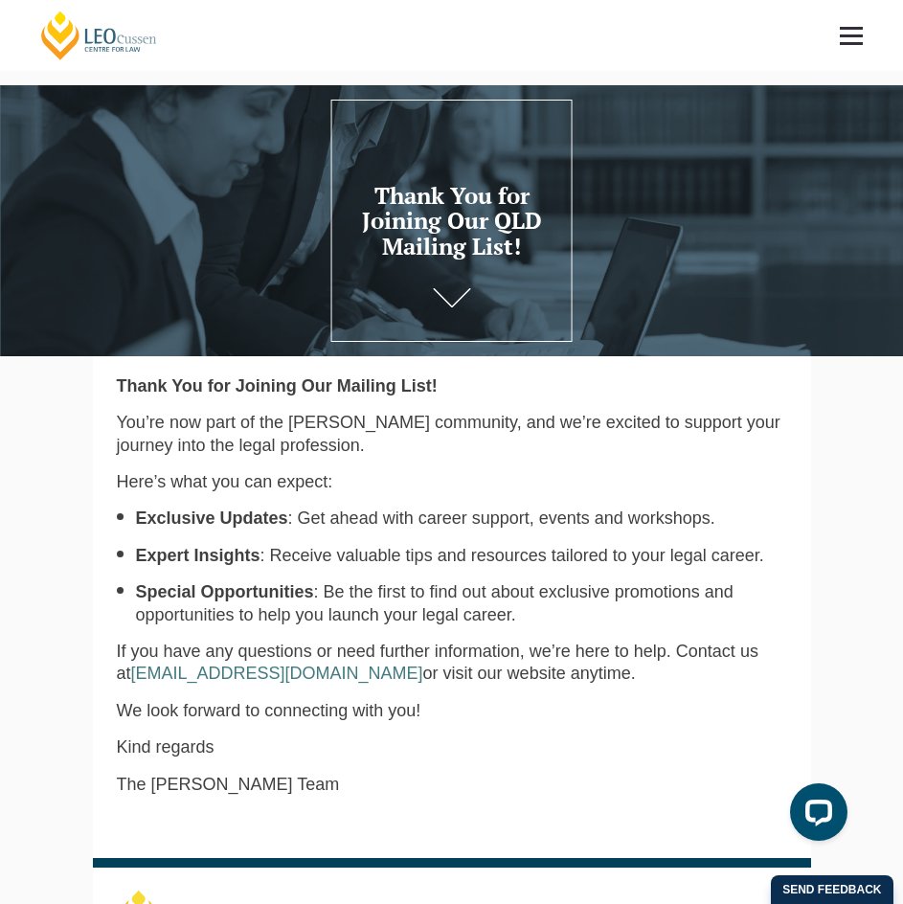
click at [856, 37] on link at bounding box center [851, 35] width 71 height 71
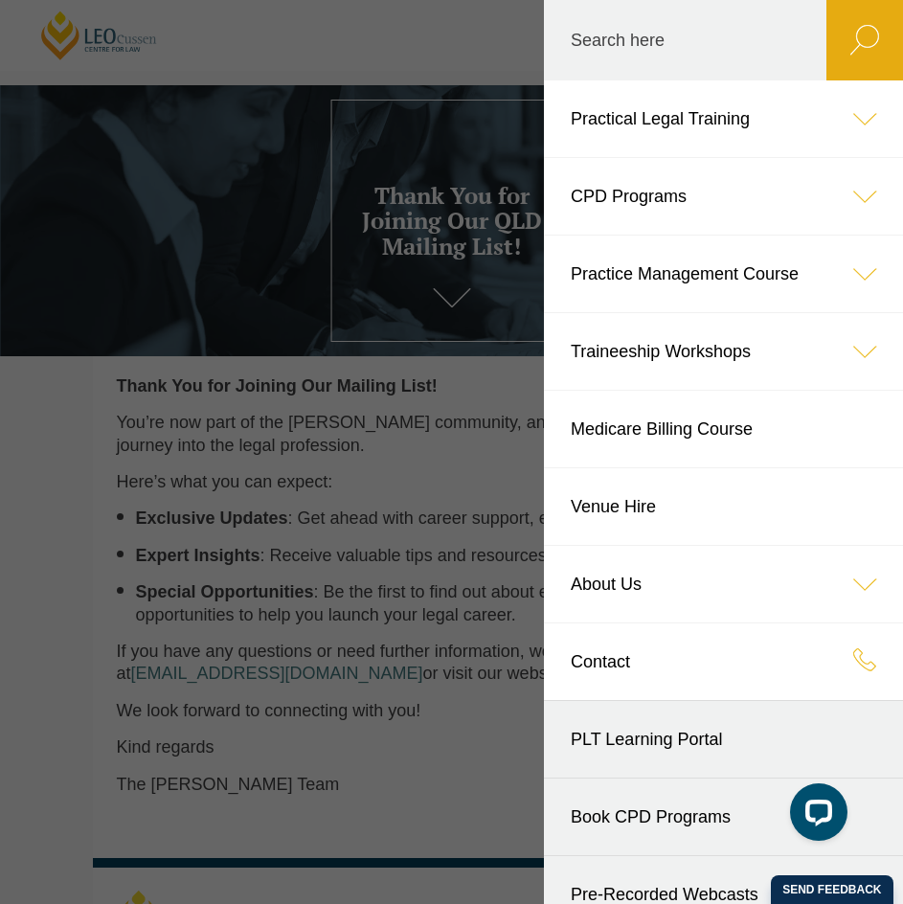
click at [856, 121] on icon at bounding box center [864, 118] width 77 height 77
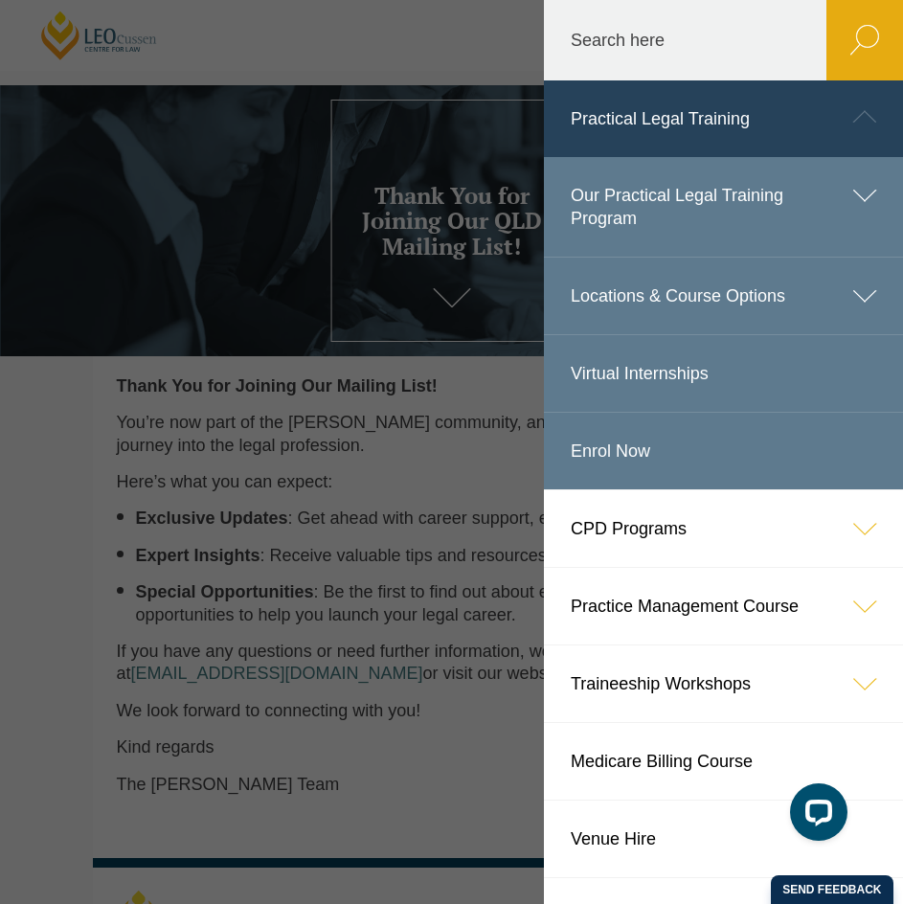
click at [774, 286] on link "Locations & Course Options" at bounding box center [723, 296] width 359 height 77
click at [855, 301] on icon at bounding box center [864, 296] width 77 height 77
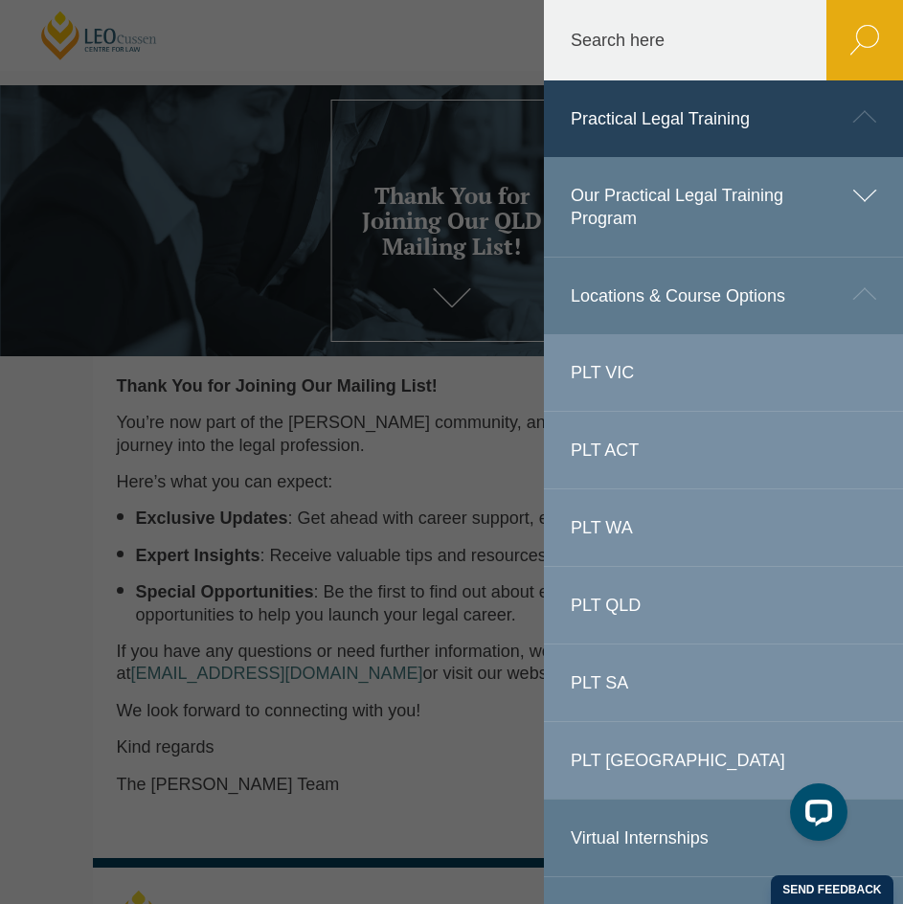
click at [673, 611] on link "PLT QLD" at bounding box center [723, 605] width 359 height 77
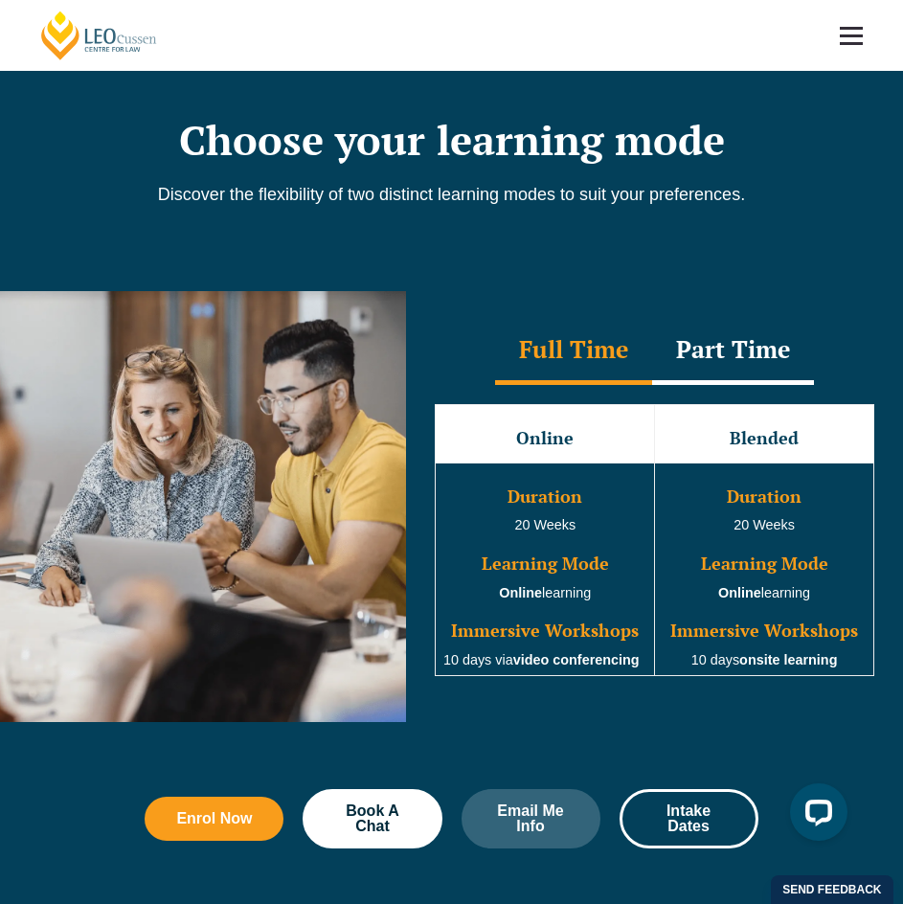
scroll to position [1245, 0]
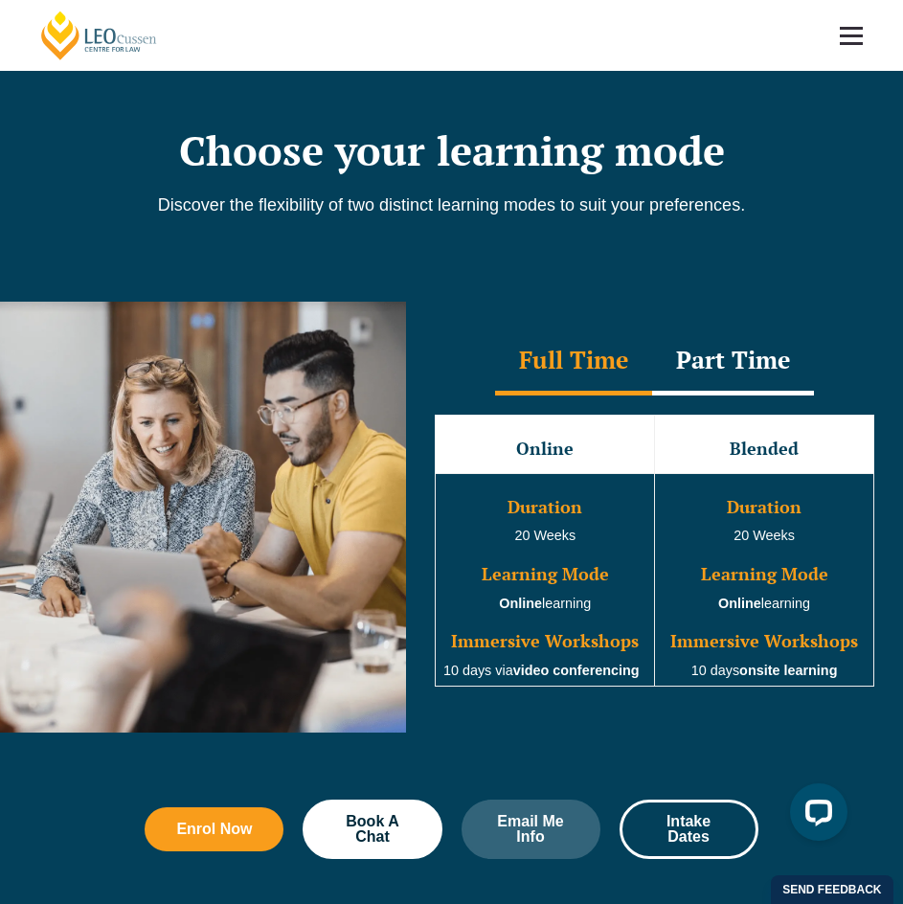
click at [744, 353] on div "Part Time" at bounding box center [733, 361] width 162 height 67
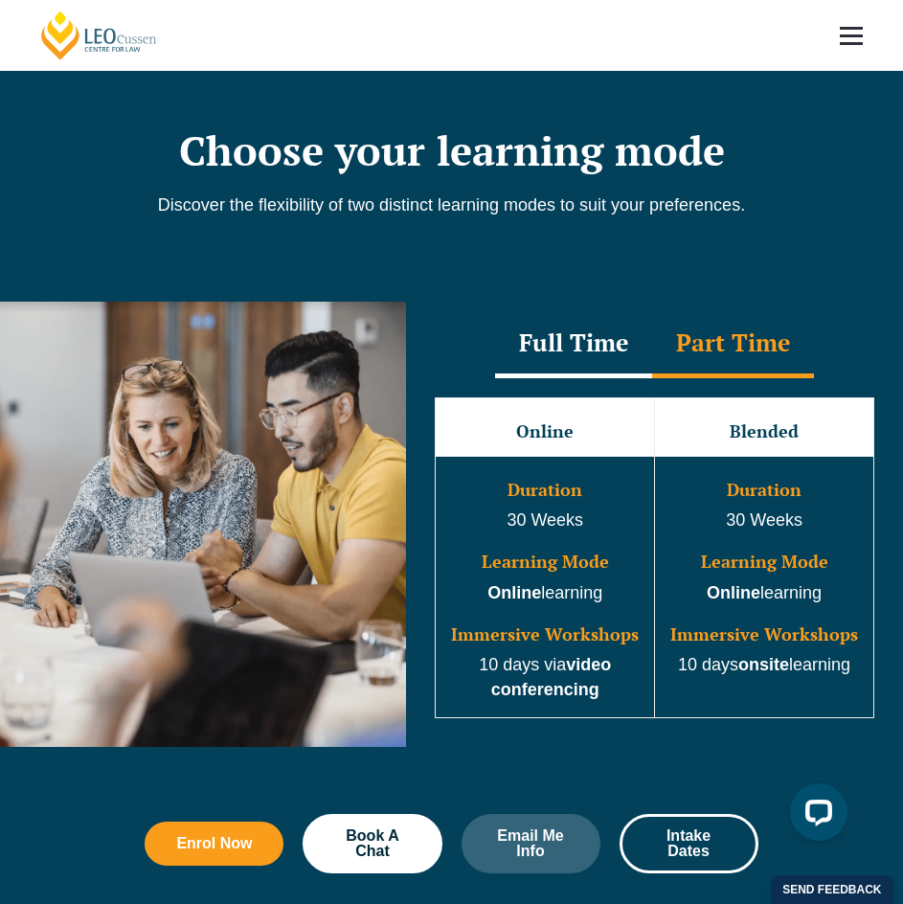
click at [584, 325] on div "Full Time" at bounding box center [573, 344] width 157 height 67
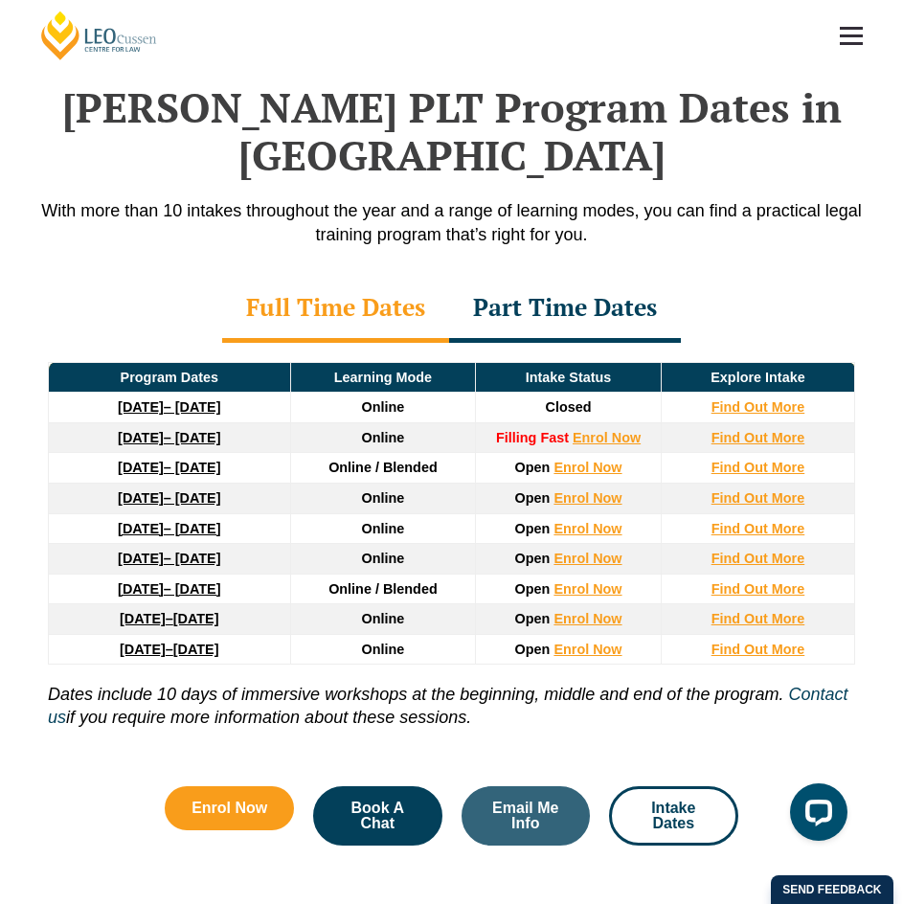
scroll to position [2203, 0]
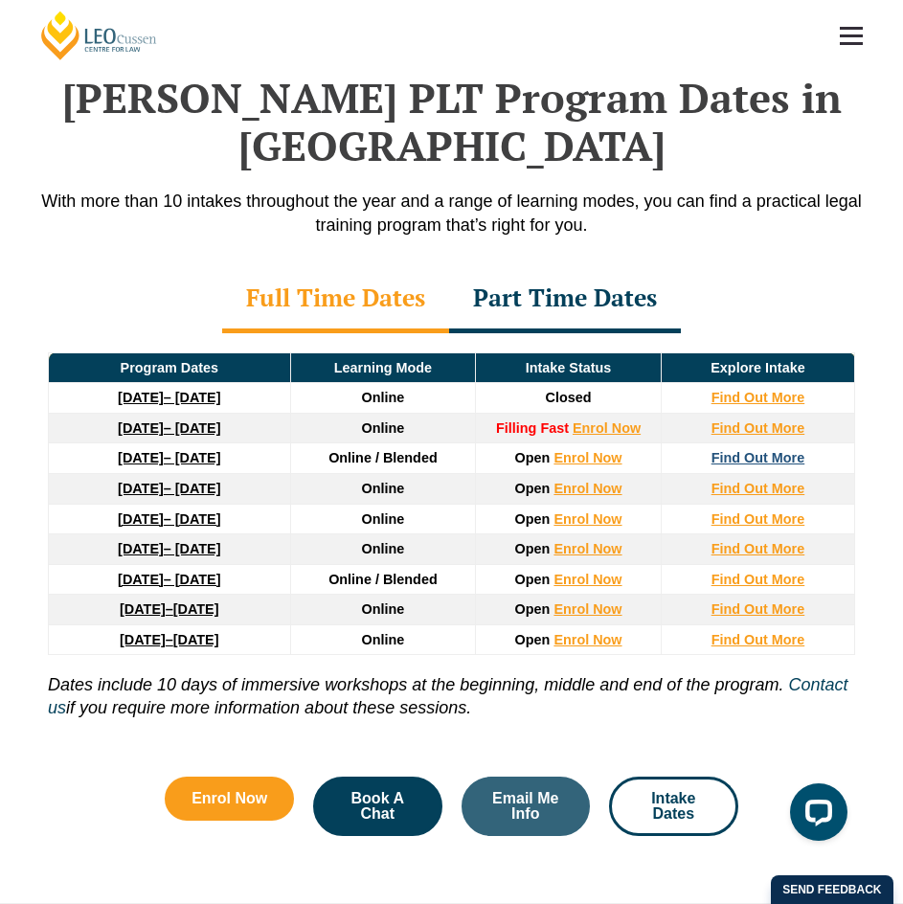
click at [769, 465] on strong "Find Out More" at bounding box center [759, 457] width 94 height 15
